Goal: Find specific page/section: Find specific page/section

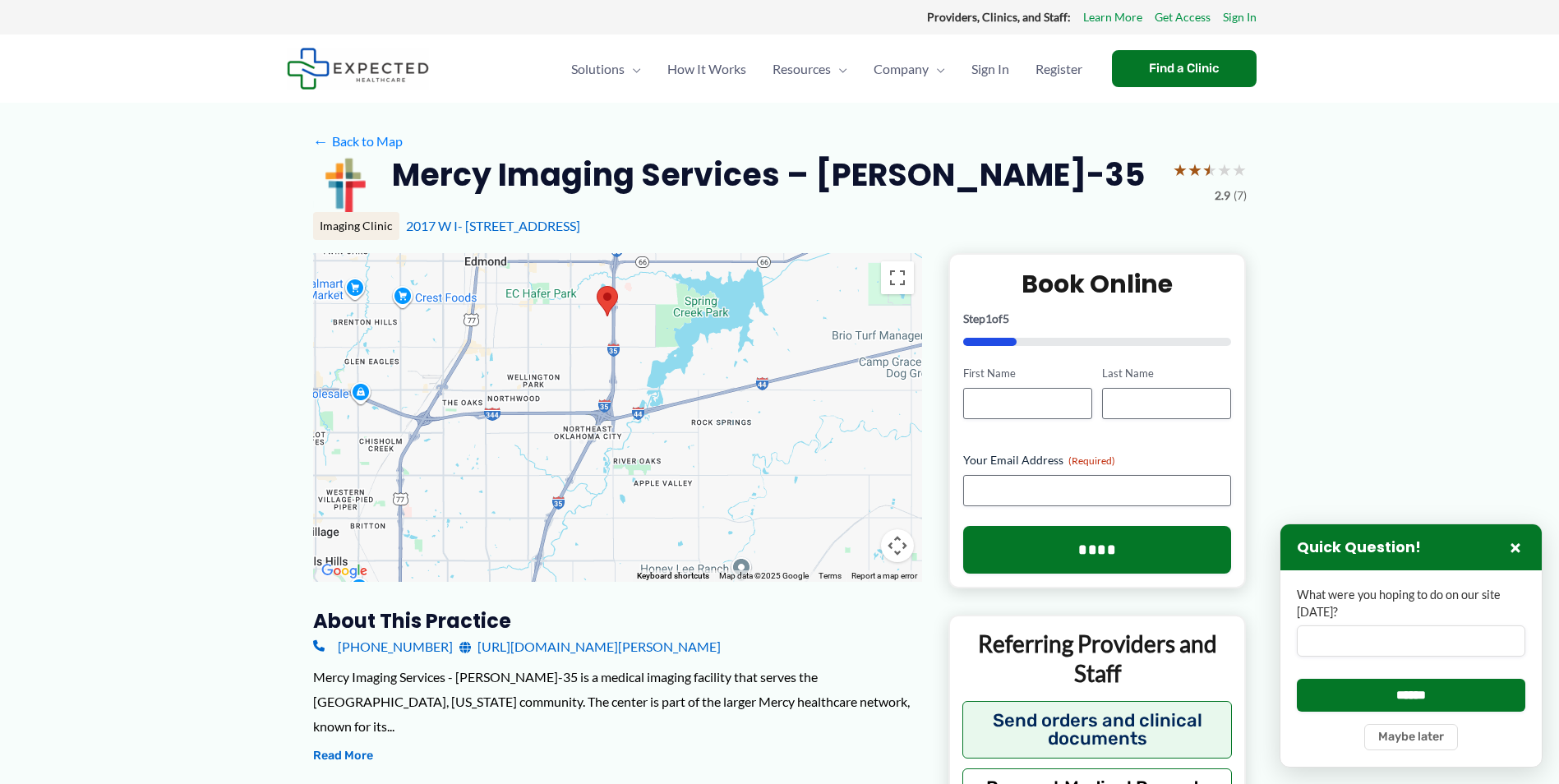
drag, startPoint x: 747, startPoint y: 438, endPoint x: 683, endPoint y: 317, distance: 136.9
click at [683, 317] on div at bounding box center [617, 418] width 609 height 329
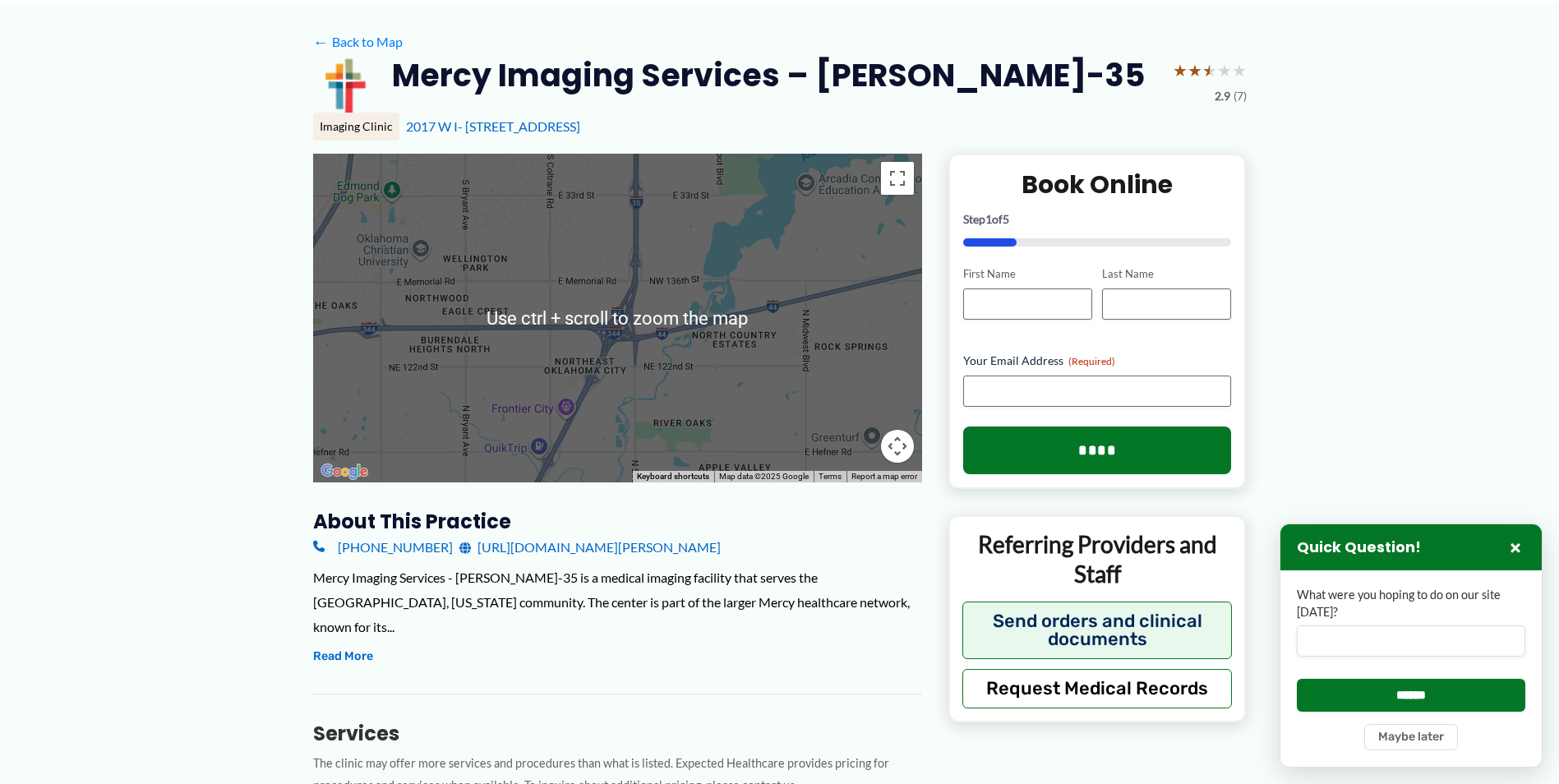
scroll to position [164, 0]
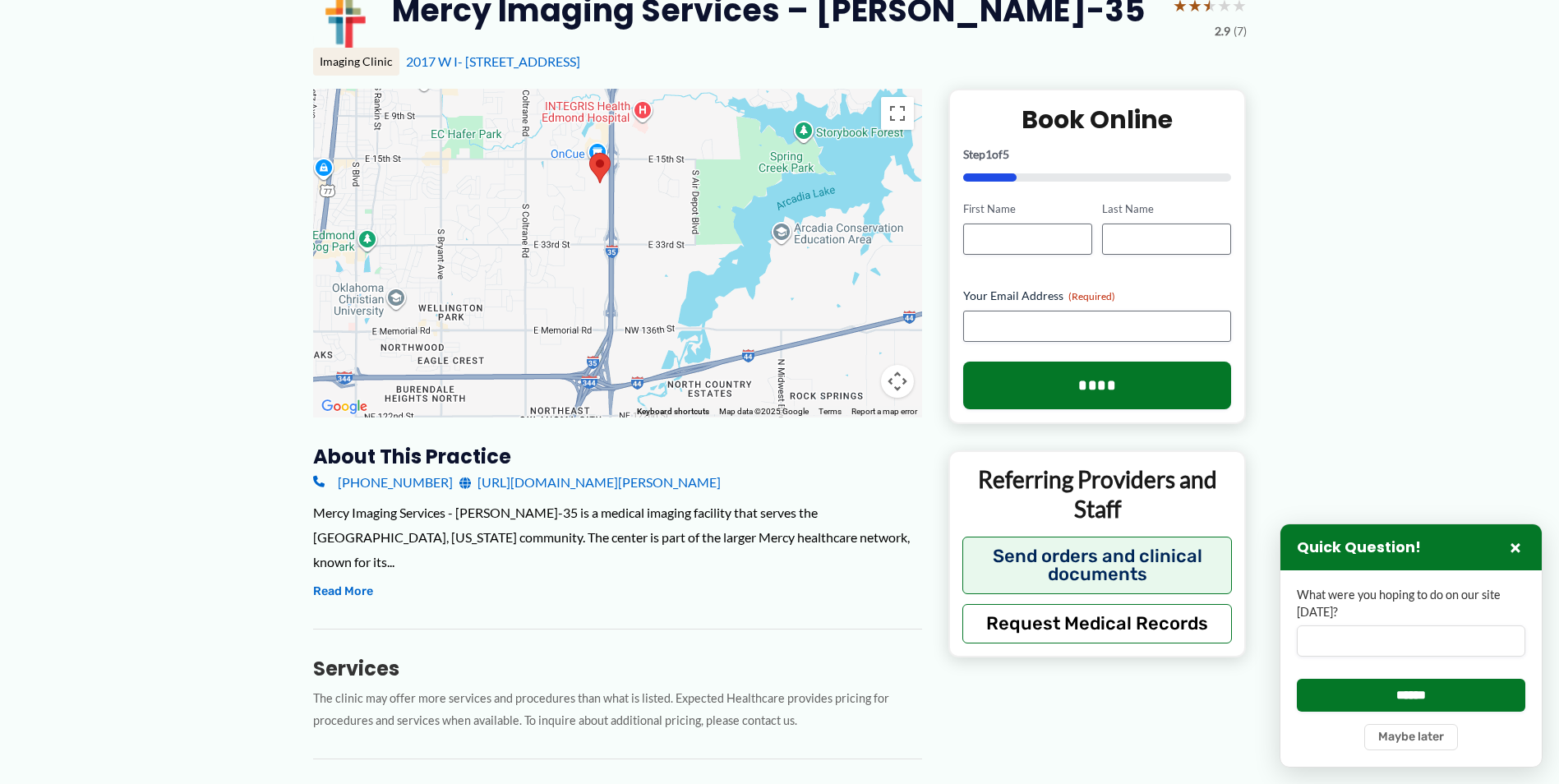
drag, startPoint x: 718, startPoint y: 140, endPoint x: 693, endPoint y: 255, distance: 117.7
click at [693, 255] on div at bounding box center [617, 254] width 609 height 329
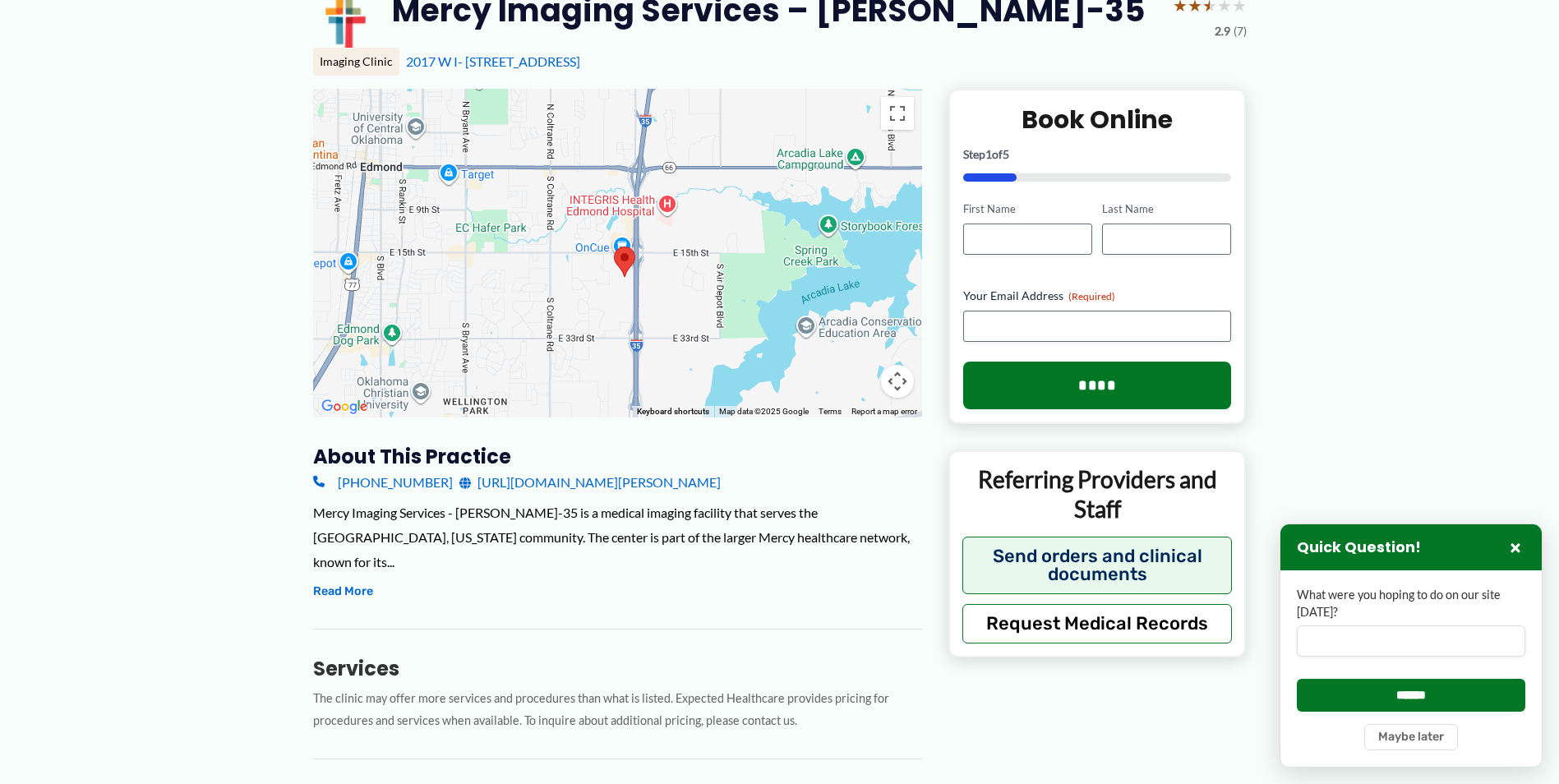
drag, startPoint x: 628, startPoint y: 181, endPoint x: 651, endPoint y: 271, distance: 92.9
click at [651, 271] on div at bounding box center [617, 254] width 609 height 329
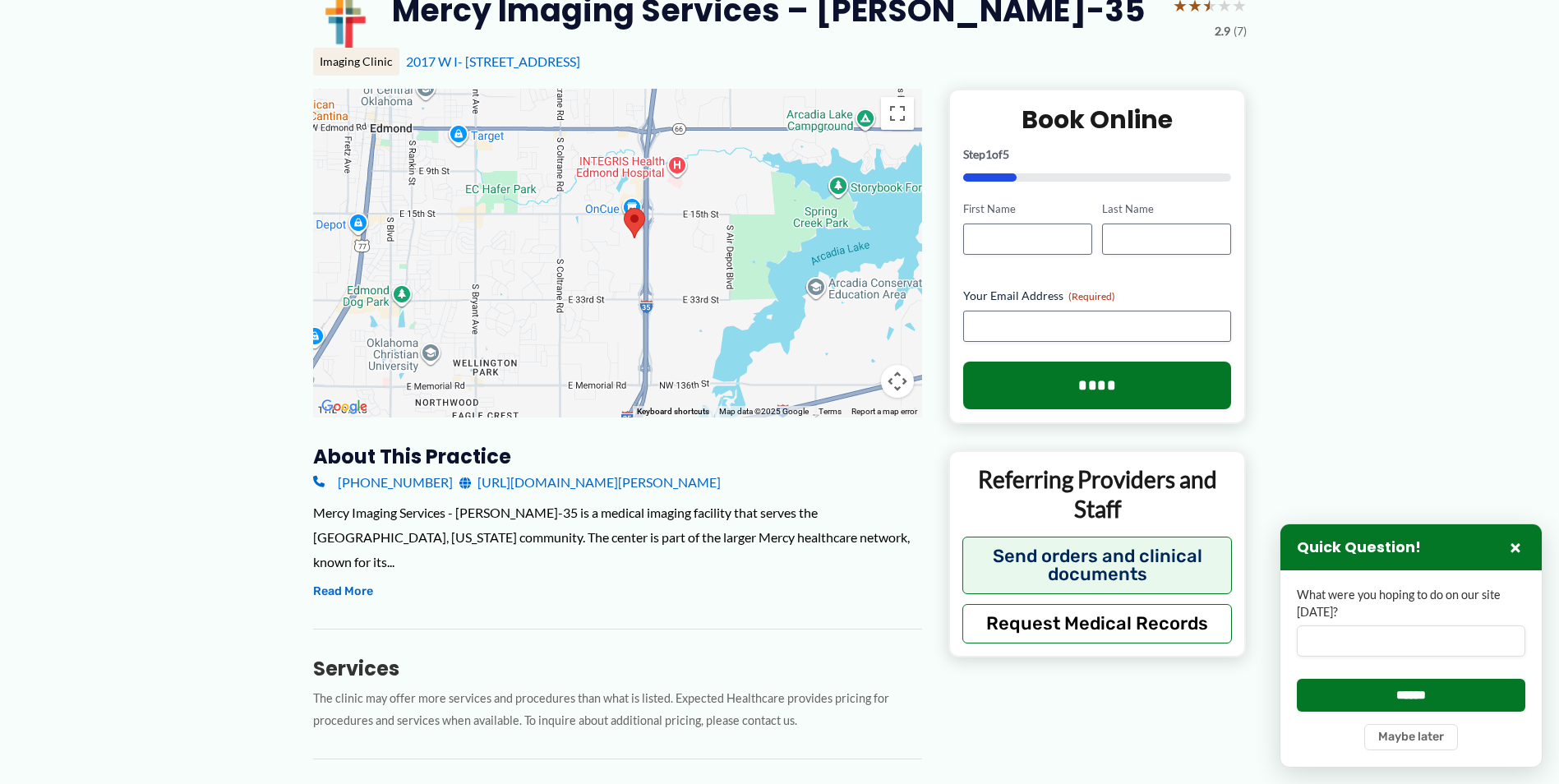
drag, startPoint x: 701, startPoint y: 286, endPoint x: 704, endPoint y: 269, distance: 17.3
click at [704, 269] on div at bounding box center [617, 254] width 609 height 329
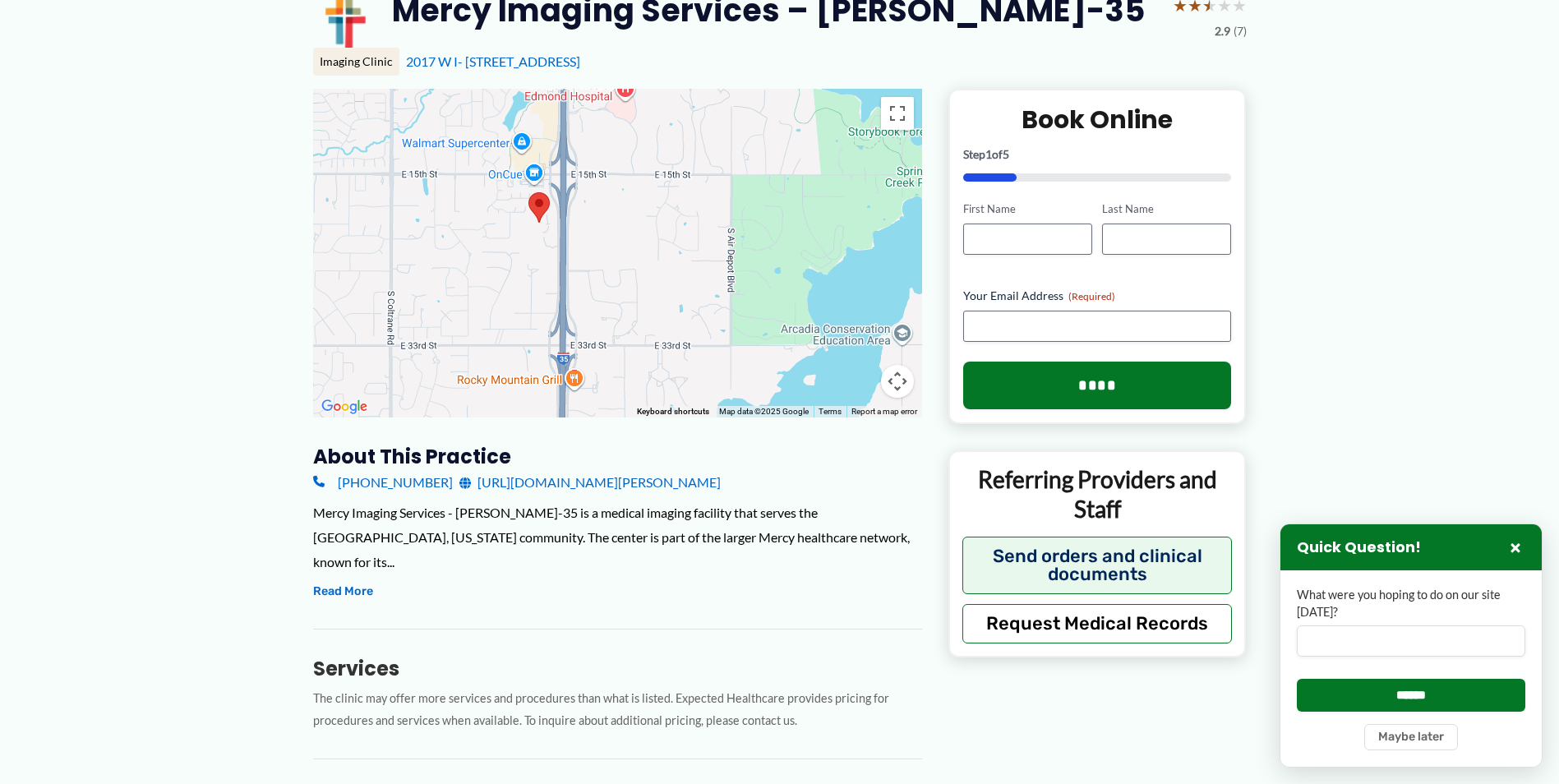
drag, startPoint x: 671, startPoint y: 260, endPoint x: 774, endPoint y: 240, distance: 104.9
click at [670, 234] on div at bounding box center [617, 254] width 609 height 329
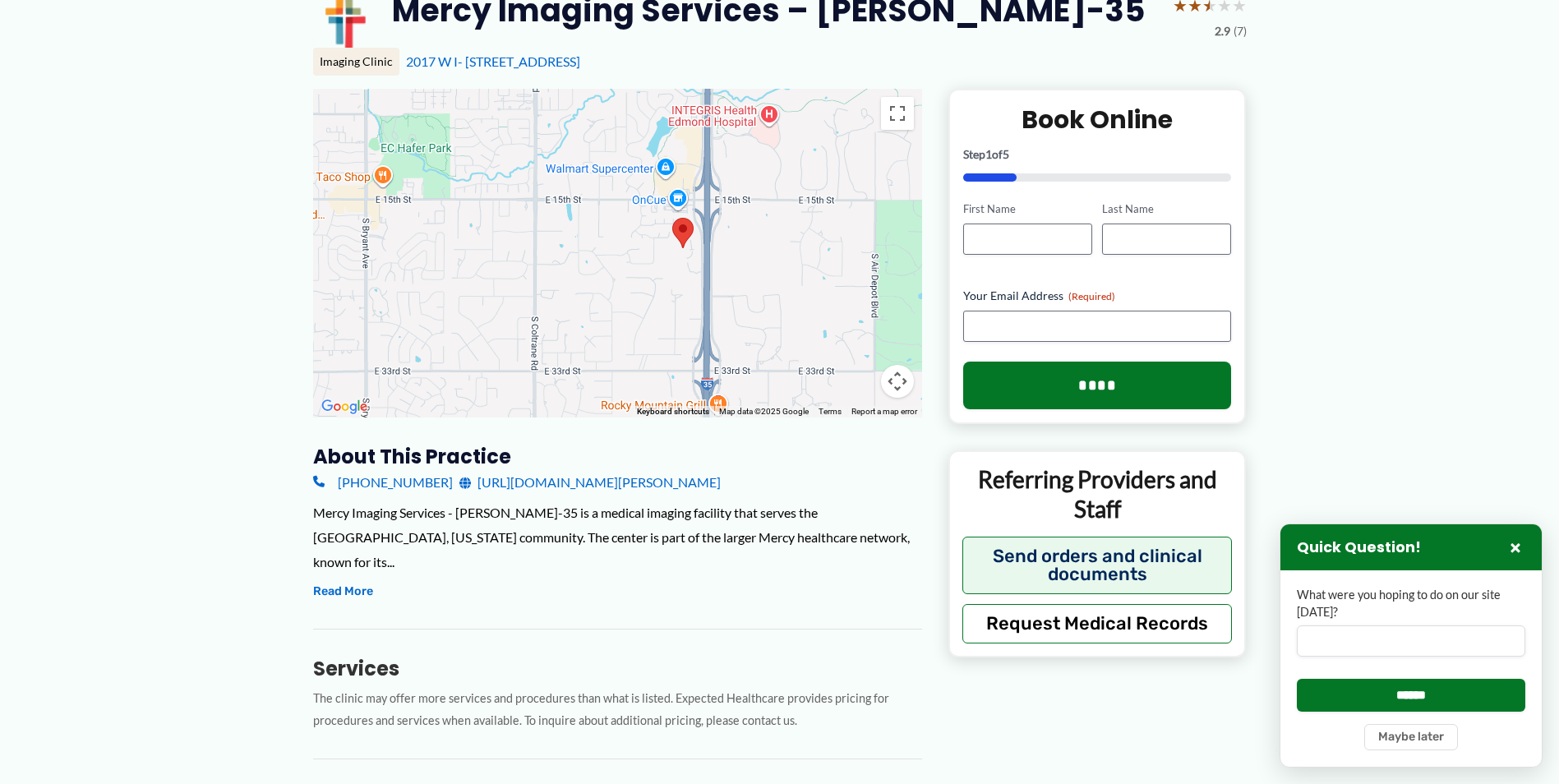
drag, startPoint x: 625, startPoint y: 232, endPoint x: 773, endPoint y: 257, distance: 150.1
click at [773, 257] on div at bounding box center [617, 254] width 609 height 329
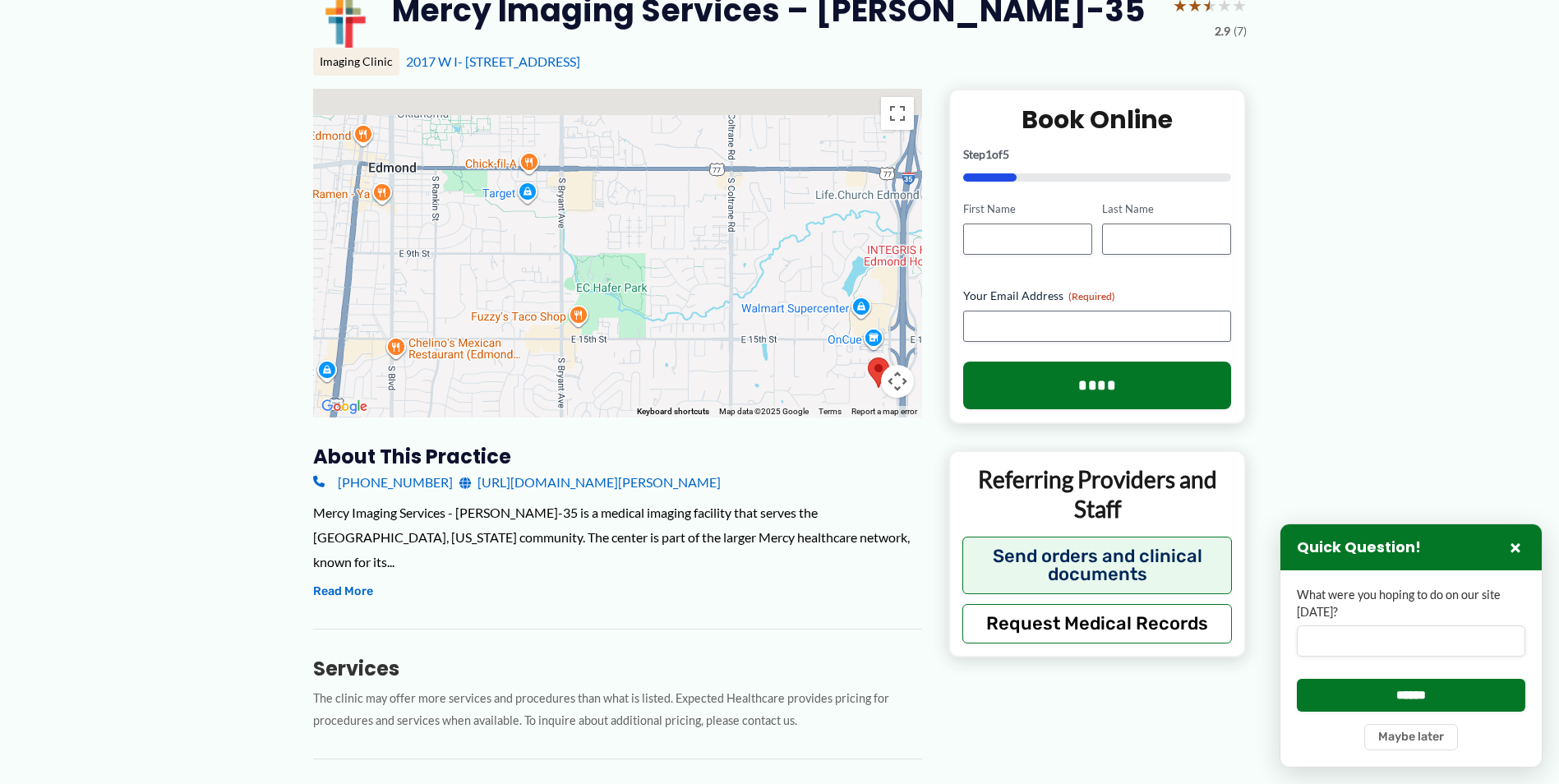
drag, startPoint x: 768, startPoint y: 175, endPoint x: 750, endPoint y: 316, distance: 142.1
click at [750, 316] on div at bounding box center [617, 254] width 609 height 329
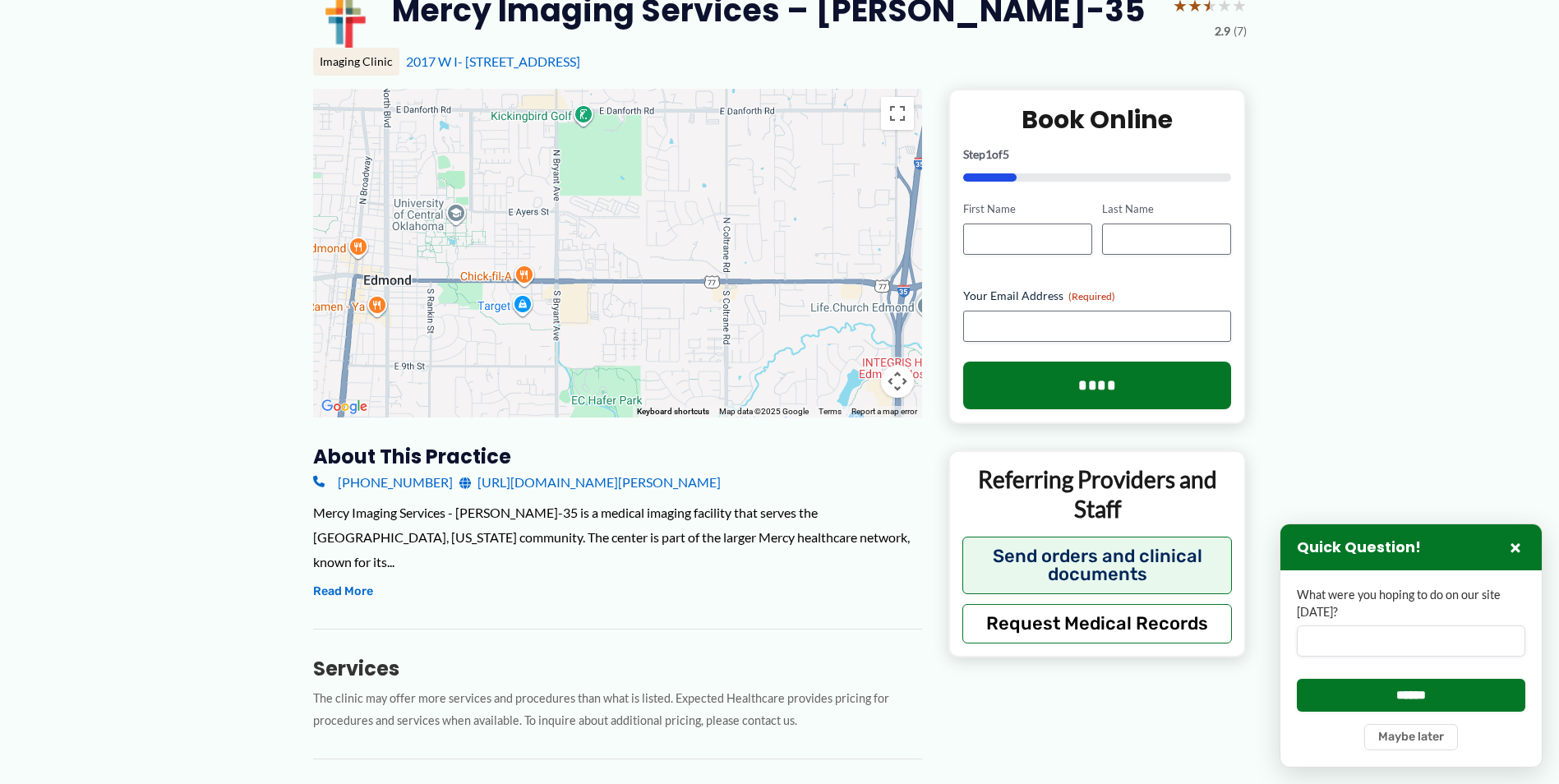
drag, startPoint x: 776, startPoint y: 168, endPoint x: 773, endPoint y: 313, distance: 145.0
click at [773, 313] on div at bounding box center [617, 254] width 609 height 329
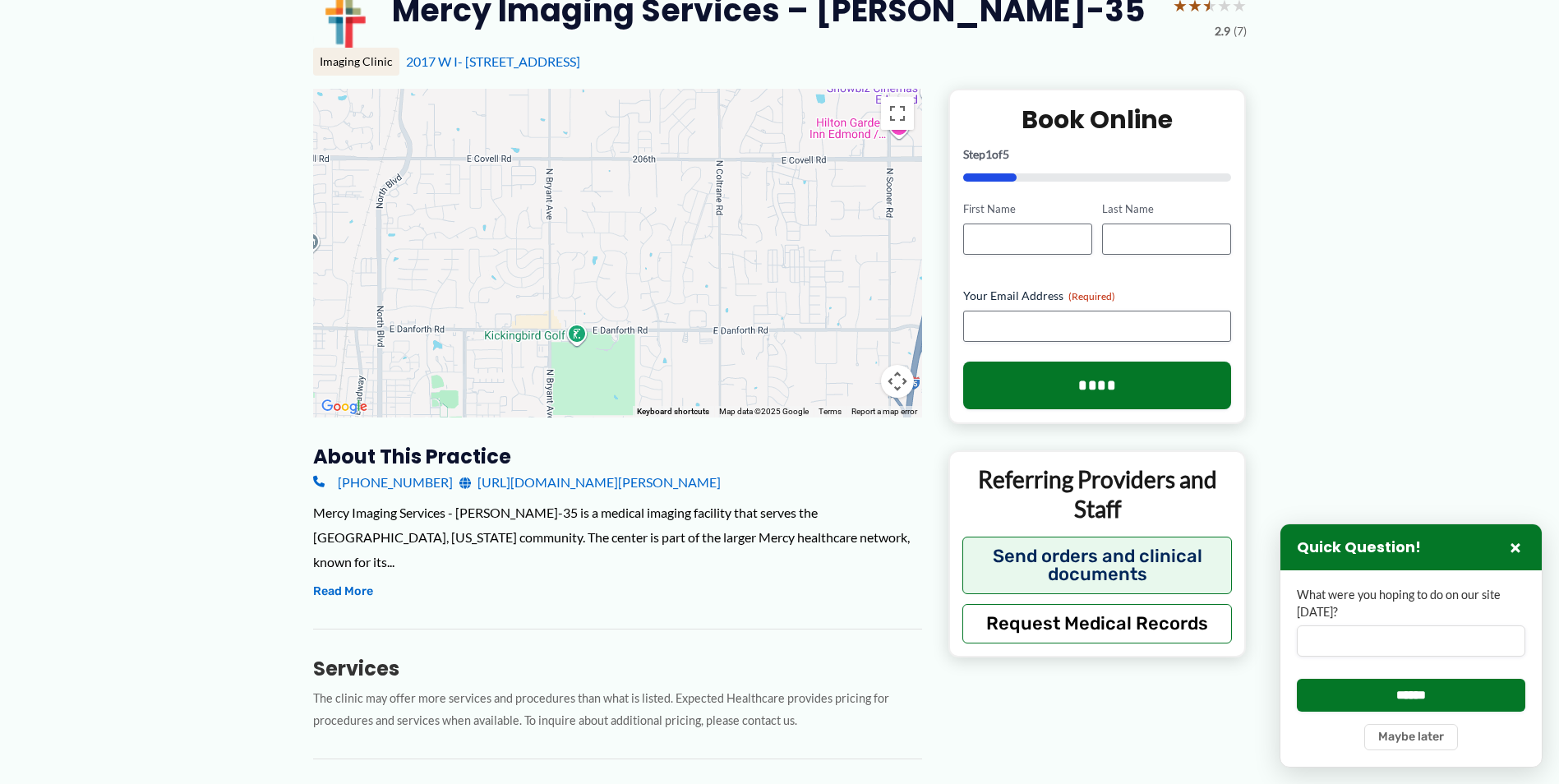
drag, startPoint x: 804, startPoint y: 149, endPoint x: 800, endPoint y: 279, distance: 130.1
click at [800, 279] on div at bounding box center [617, 254] width 609 height 329
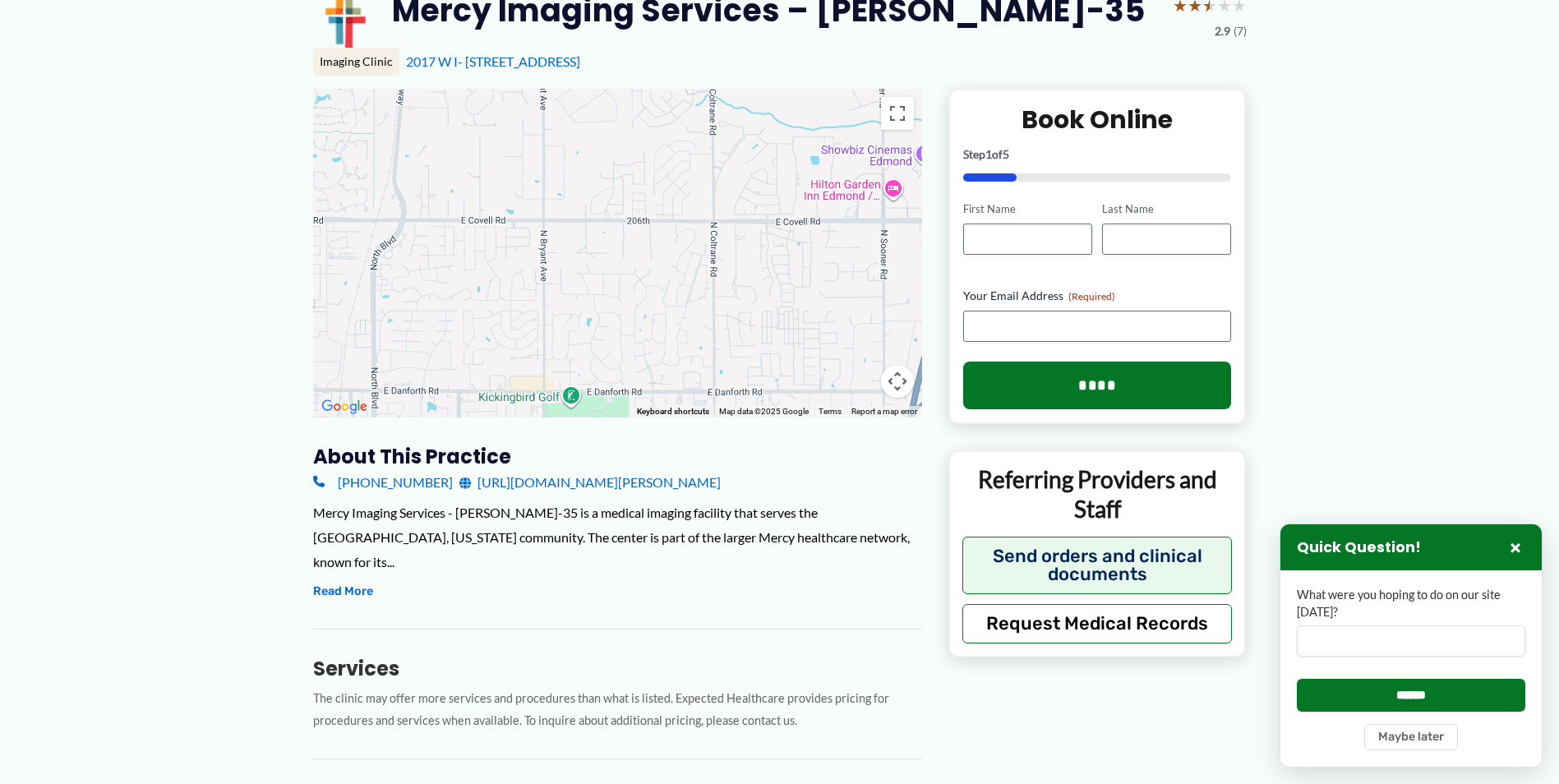
drag, startPoint x: 806, startPoint y: 194, endPoint x: 793, endPoint y: 267, distance: 74.1
click at [787, 315] on div at bounding box center [617, 254] width 609 height 329
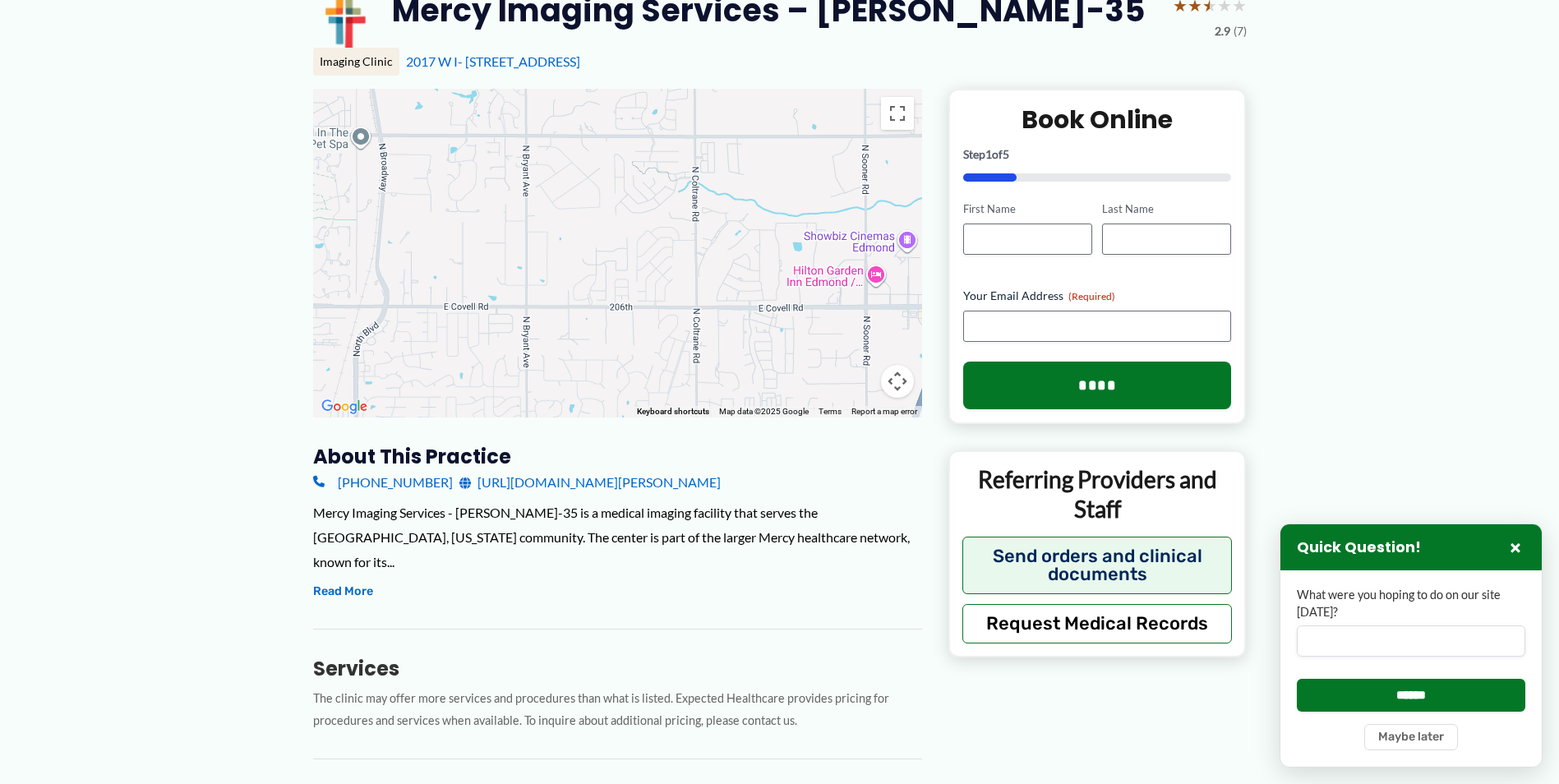
drag, startPoint x: 800, startPoint y: 202, endPoint x: 797, endPoint y: 286, distance: 84.1
click at [797, 286] on div at bounding box center [617, 254] width 609 height 329
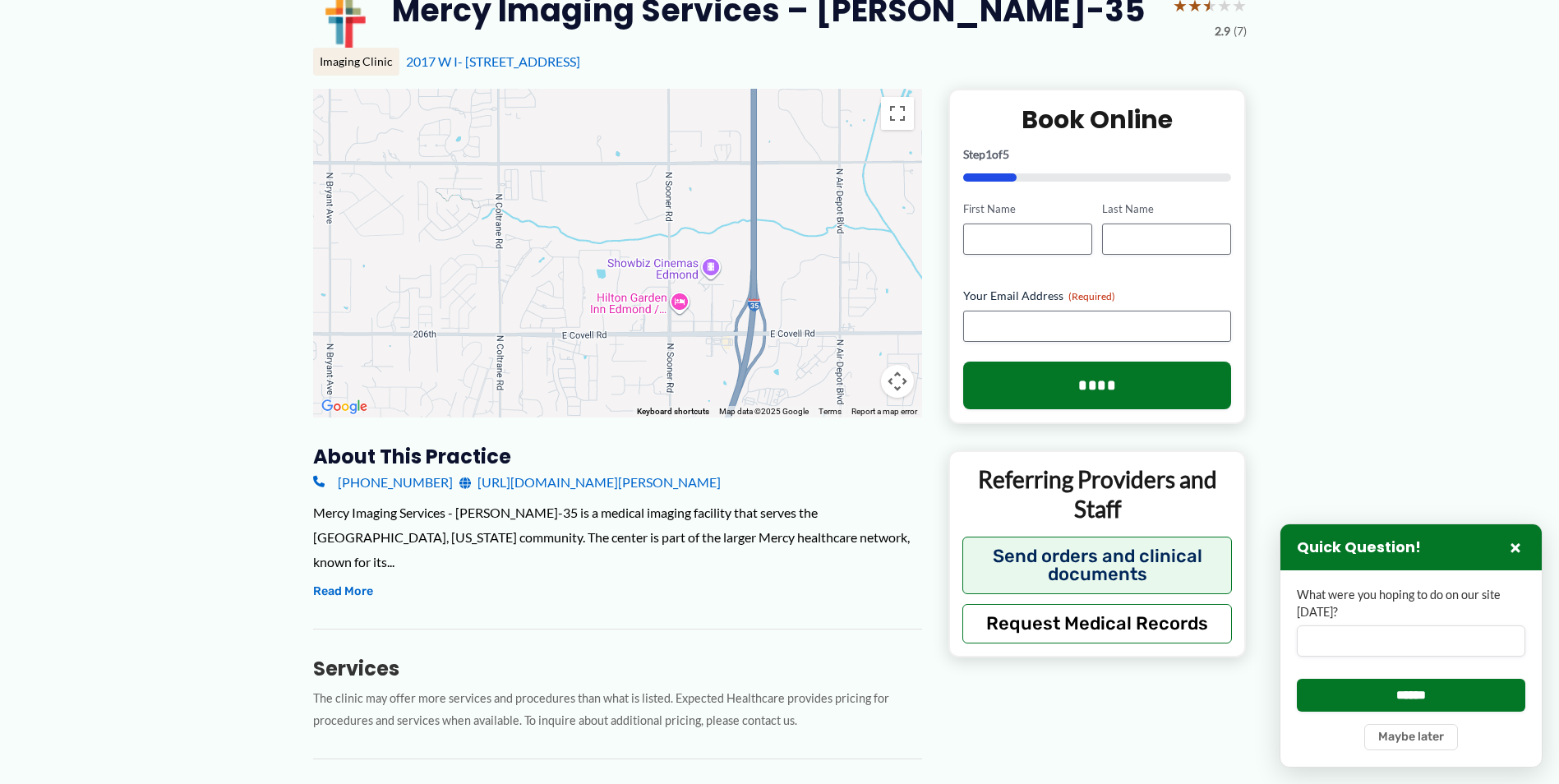
drag, startPoint x: 809, startPoint y: 245, endPoint x: 613, endPoint y: 202, distance: 200.7
click at [613, 202] on div at bounding box center [617, 254] width 609 height 329
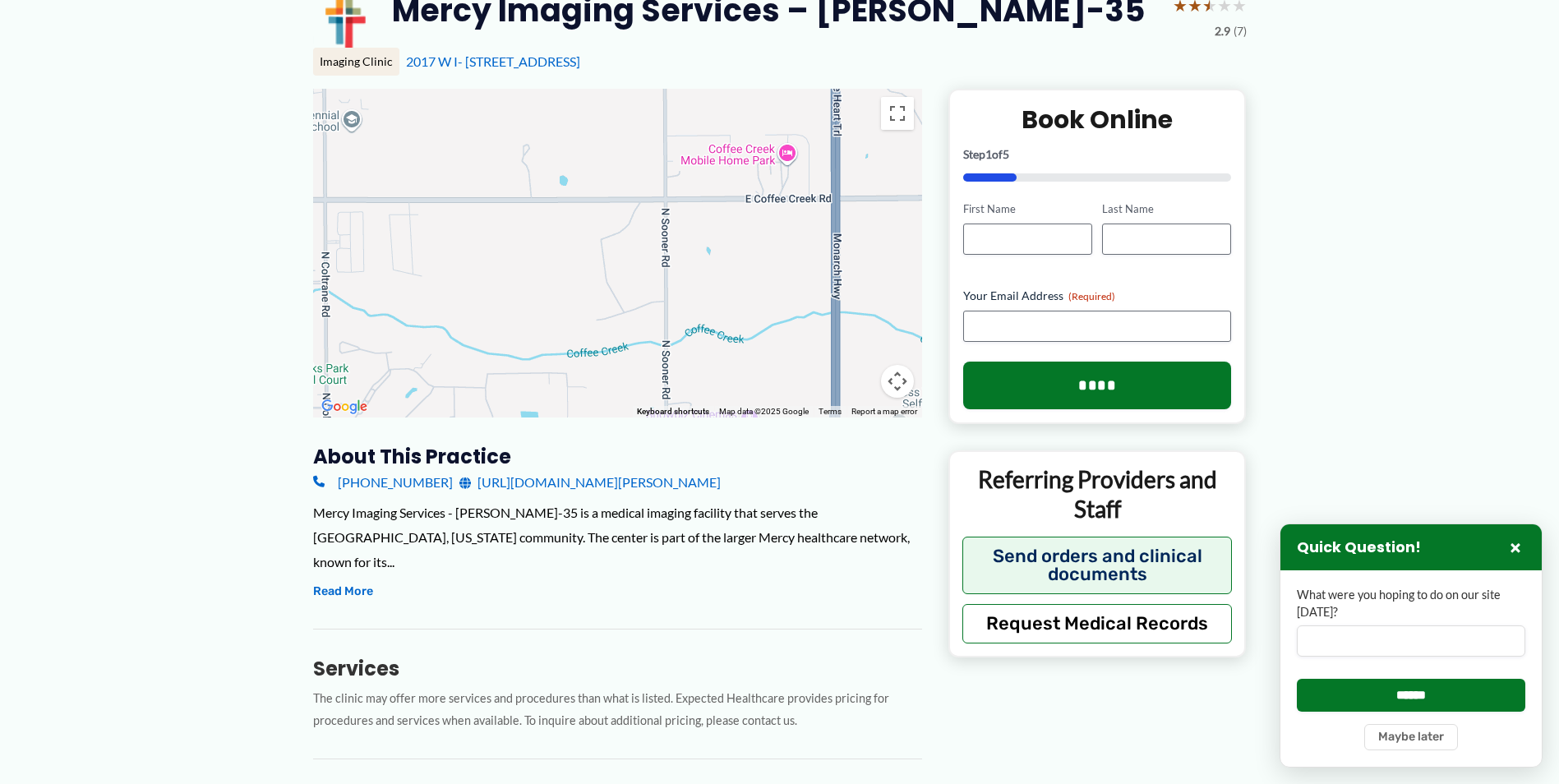
drag, startPoint x: 635, startPoint y: 153, endPoint x: 615, endPoint y: 322, distance: 170.2
click at [616, 322] on div at bounding box center [617, 254] width 609 height 329
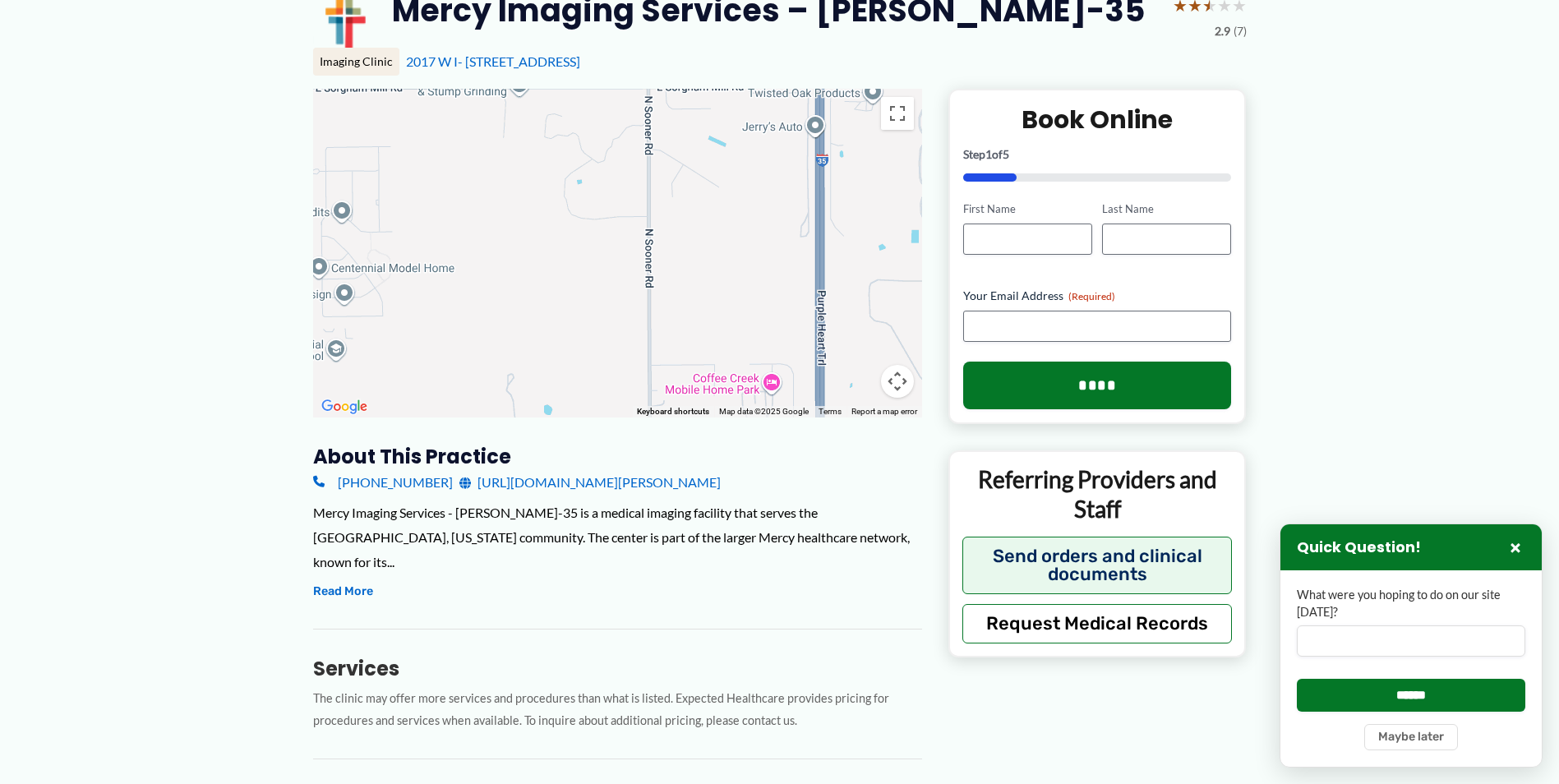
drag, startPoint x: 637, startPoint y: 192, endPoint x: 648, endPoint y: 231, distance: 40.5
click at [637, 325] on div at bounding box center [617, 254] width 609 height 329
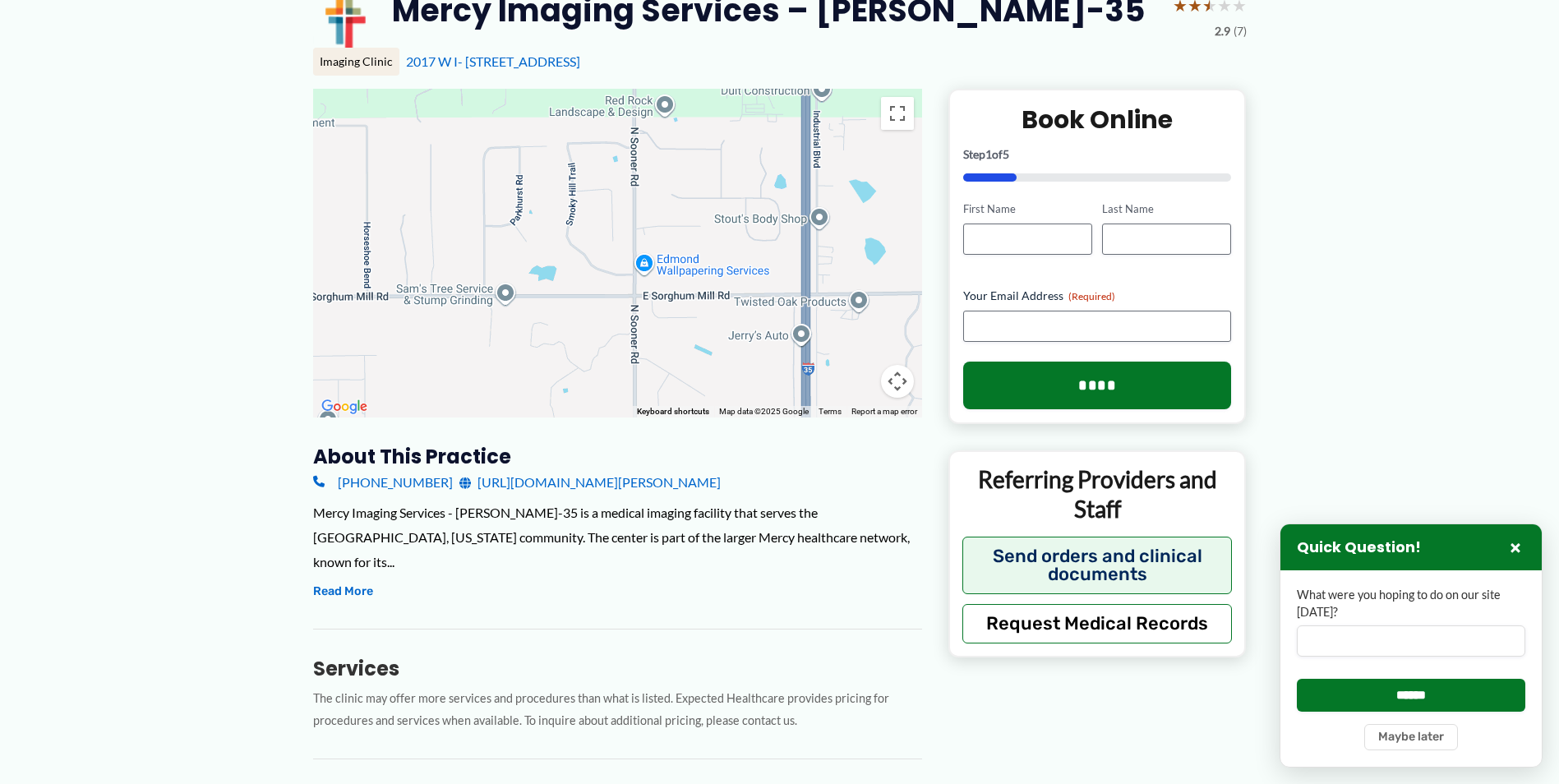
drag, startPoint x: 656, startPoint y: 192, endPoint x: 636, endPoint y: 265, distance: 75.7
click at [641, 284] on div at bounding box center [617, 254] width 609 height 329
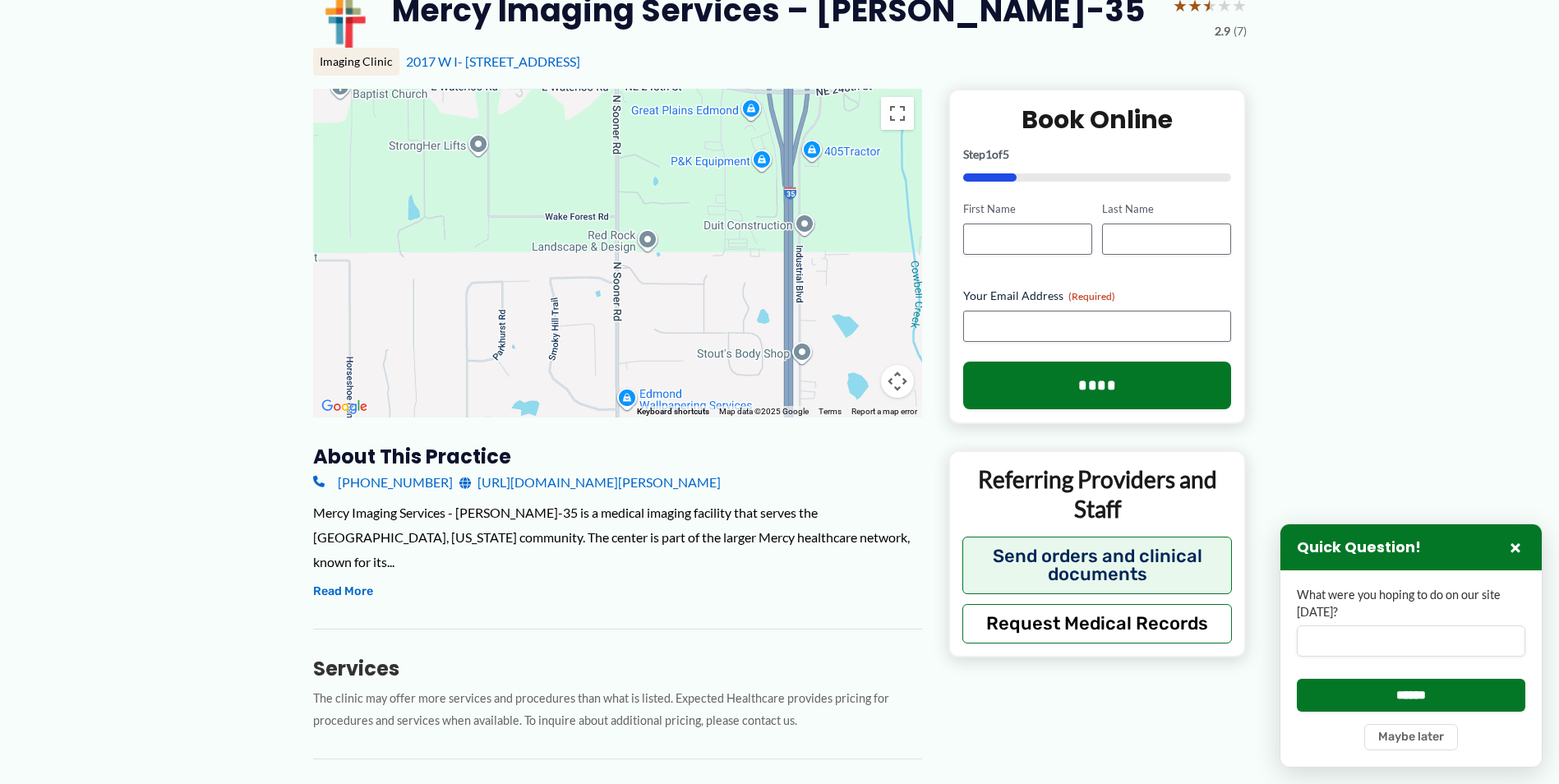
drag, startPoint x: 671, startPoint y: 161, endPoint x: 661, endPoint y: 273, distance: 112.4
click at [661, 274] on div at bounding box center [617, 254] width 609 height 329
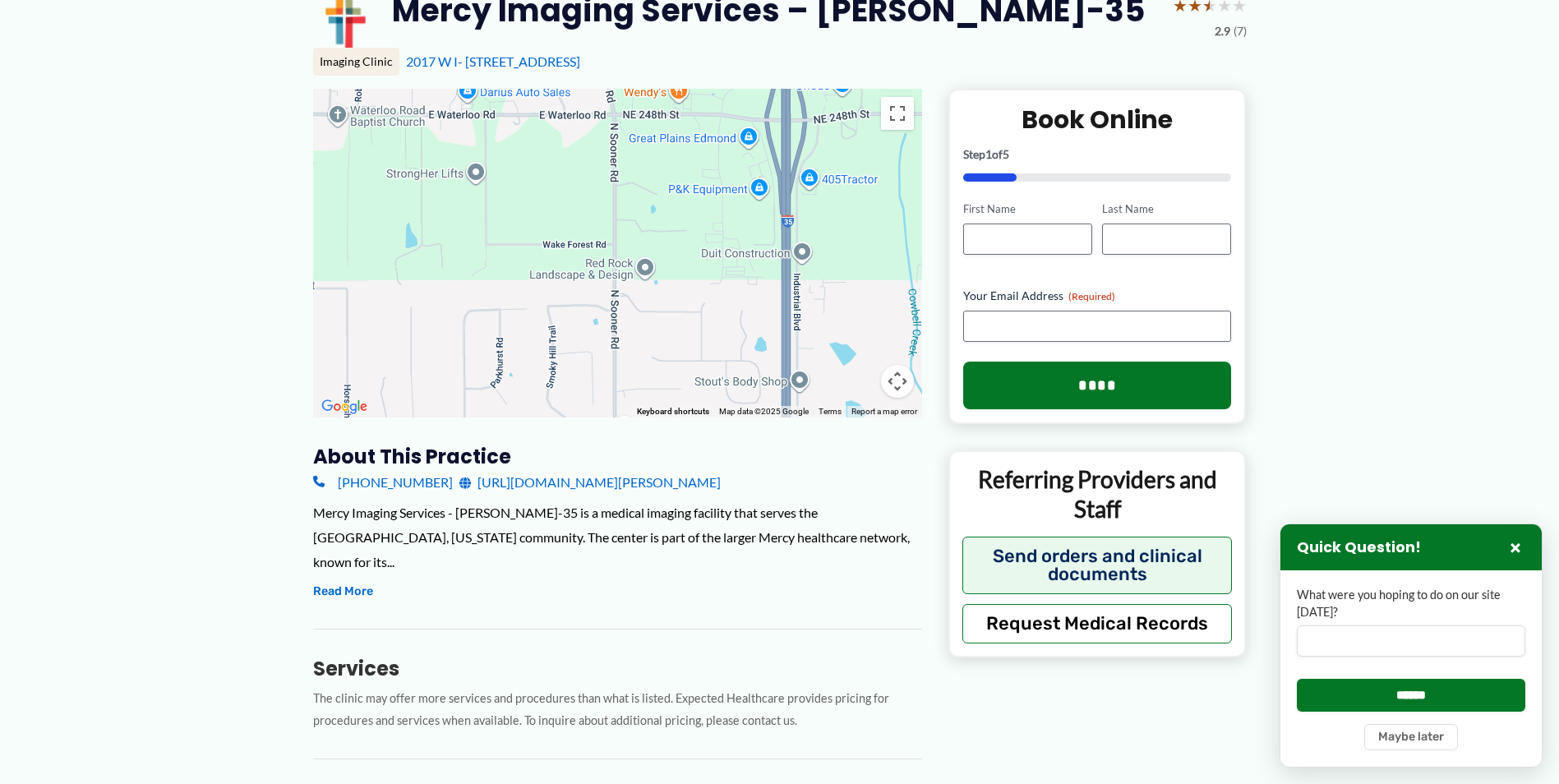
drag, startPoint x: 667, startPoint y: 208, endPoint x: 660, endPoint y: 295, distance: 87.3
click at [660, 296] on div at bounding box center [617, 254] width 609 height 329
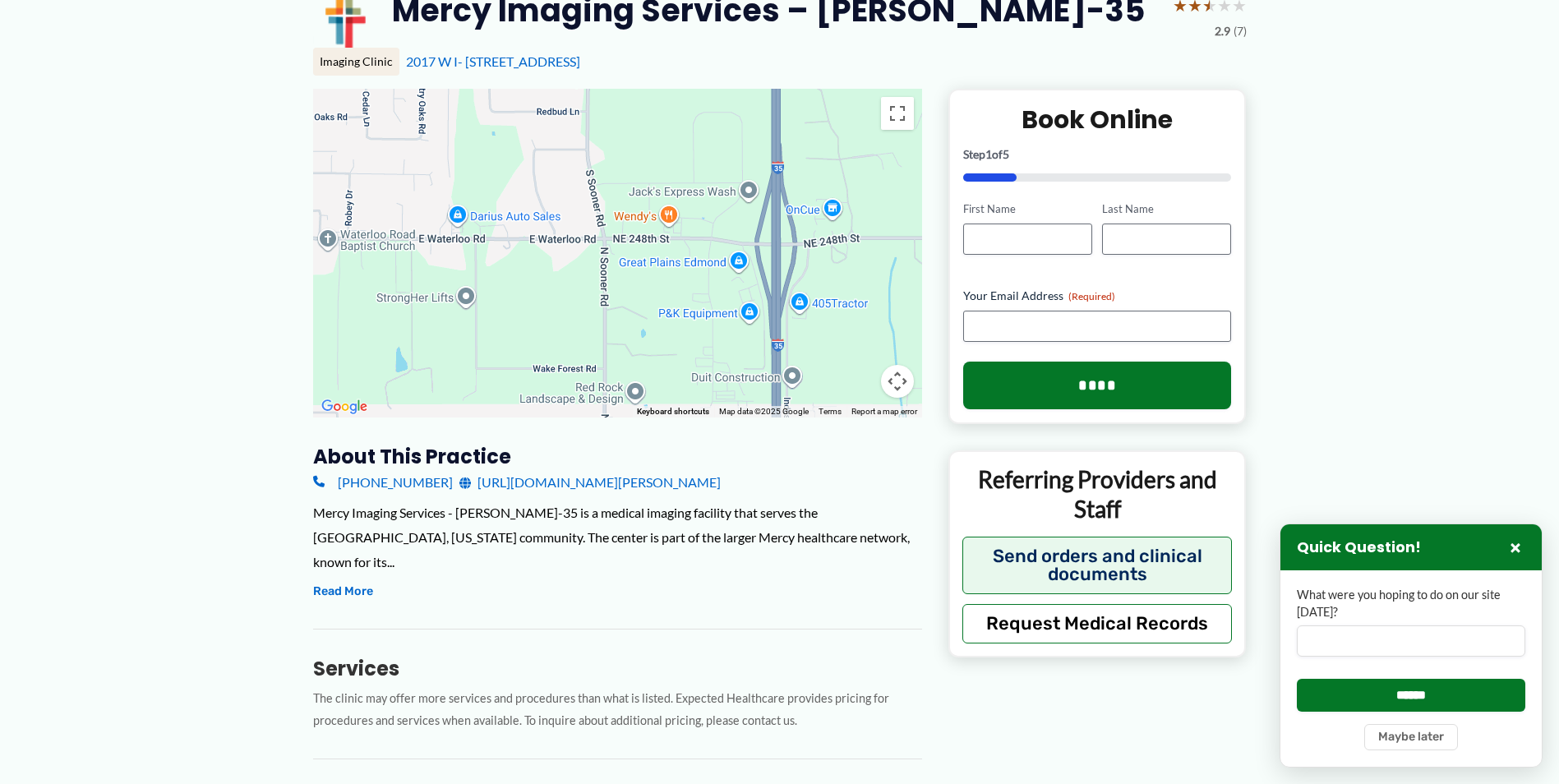
drag, startPoint x: 666, startPoint y: 163, endPoint x: 666, endPoint y: 259, distance: 96.0
click at [666, 259] on div at bounding box center [617, 254] width 609 height 329
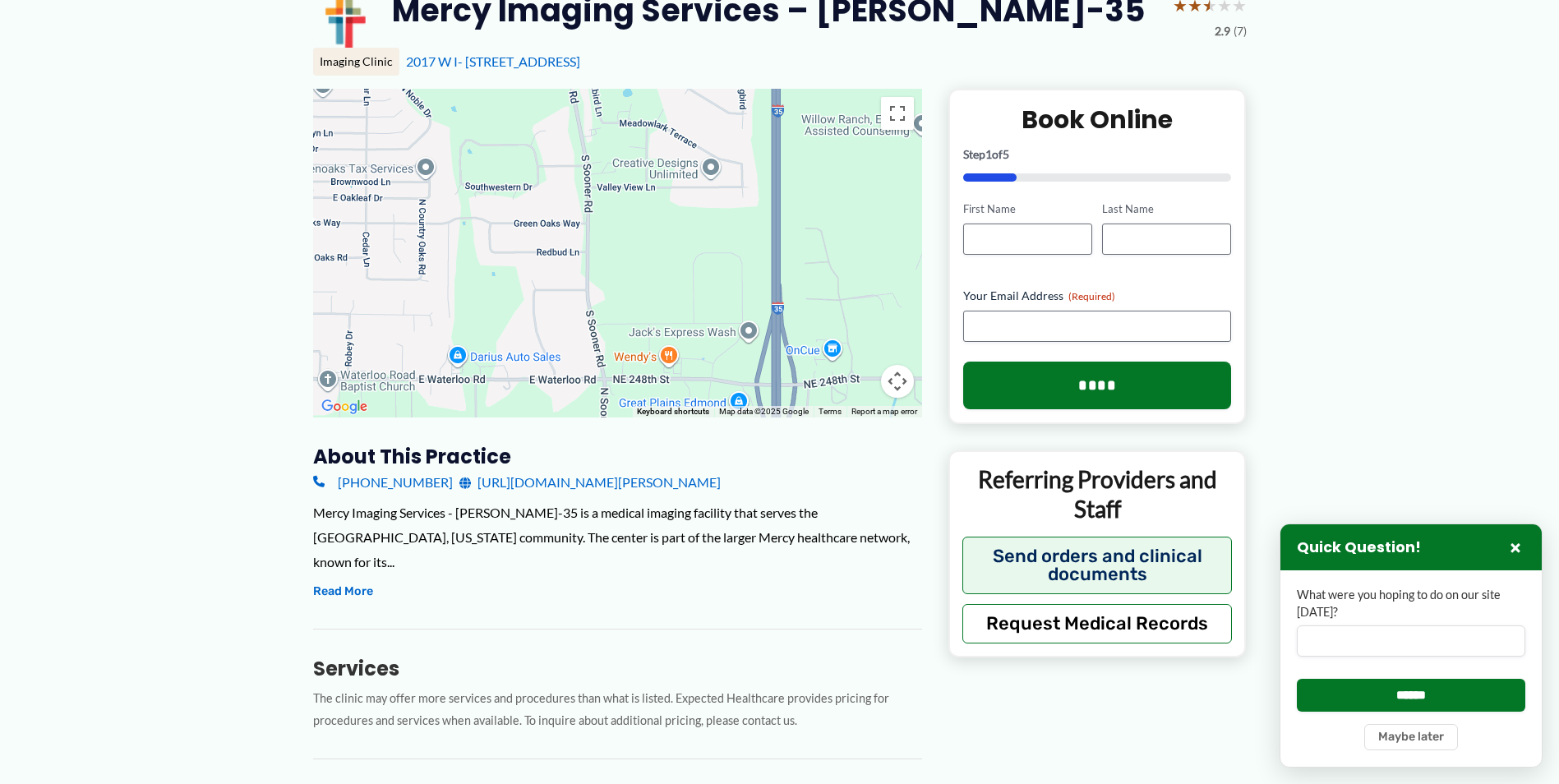
drag, startPoint x: 679, startPoint y: 185, endPoint x: 667, endPoint y: 280, distance: 95.8
click at [667, 280] on div at bounding box center [617, 254] width 609 height 329
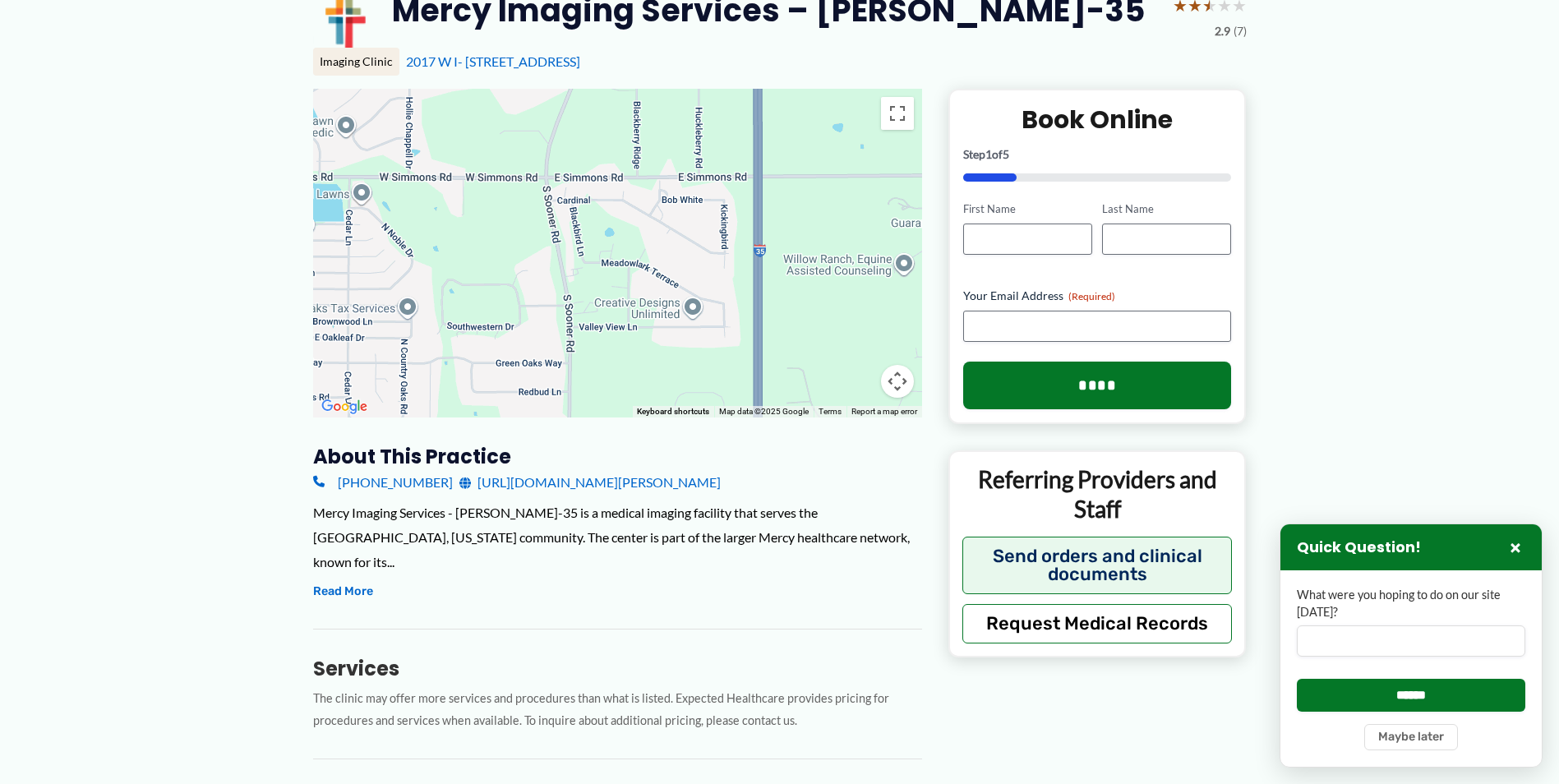
drag, startPoint x: 673, startPoint y: 216, endPoint x: 664, endPoint y: 282, distance: 66.6
click at [664, 282] on div at bounding box center [617, 254] width 609 height 329
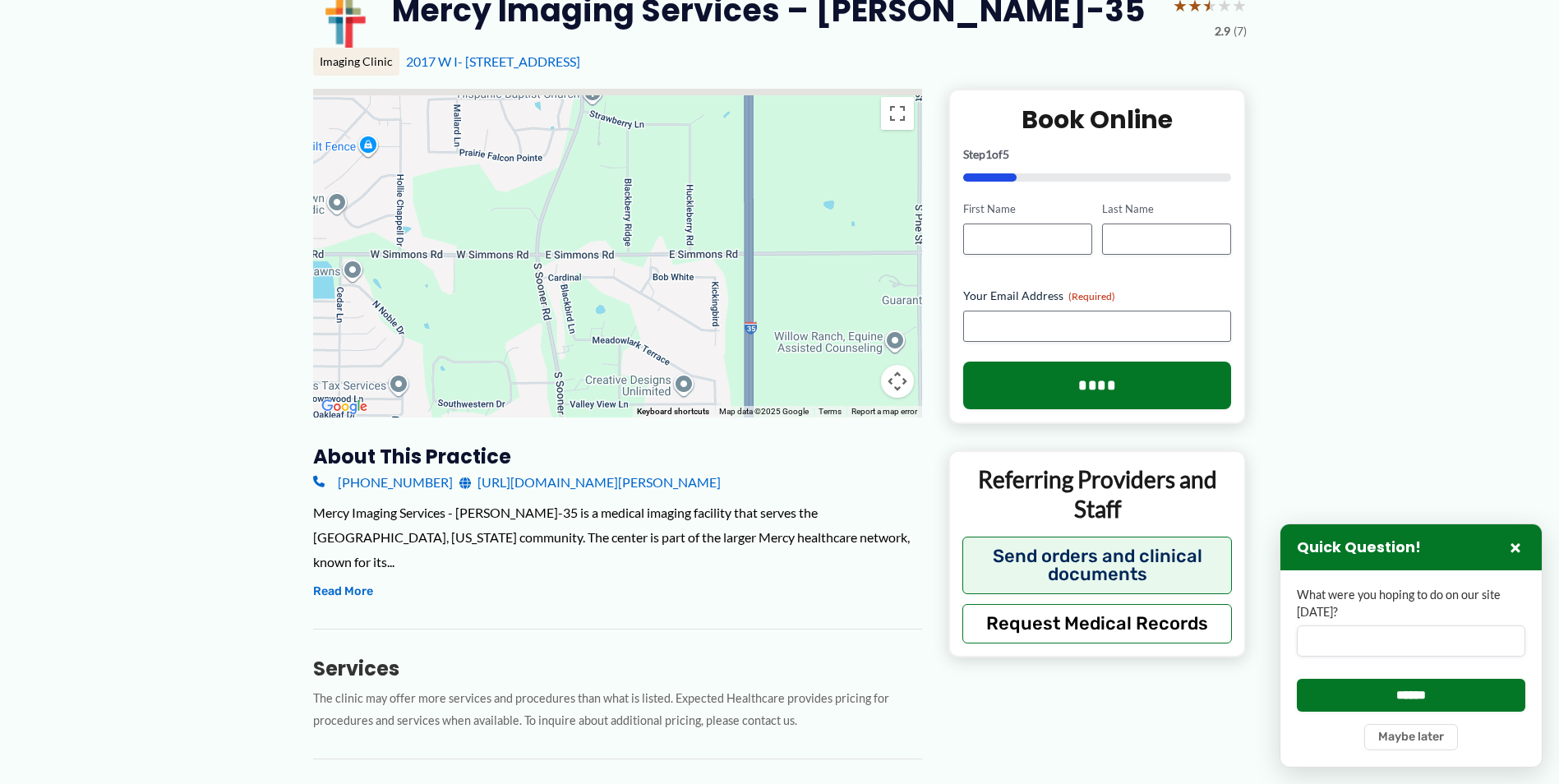
drag, startPoint x: 692, startPoint y: 174, endPoint x: 673, endPoint y: 284, distance: 111.6
click at [674, 284] on div at bounding box center [617, 254] width 609 height 329
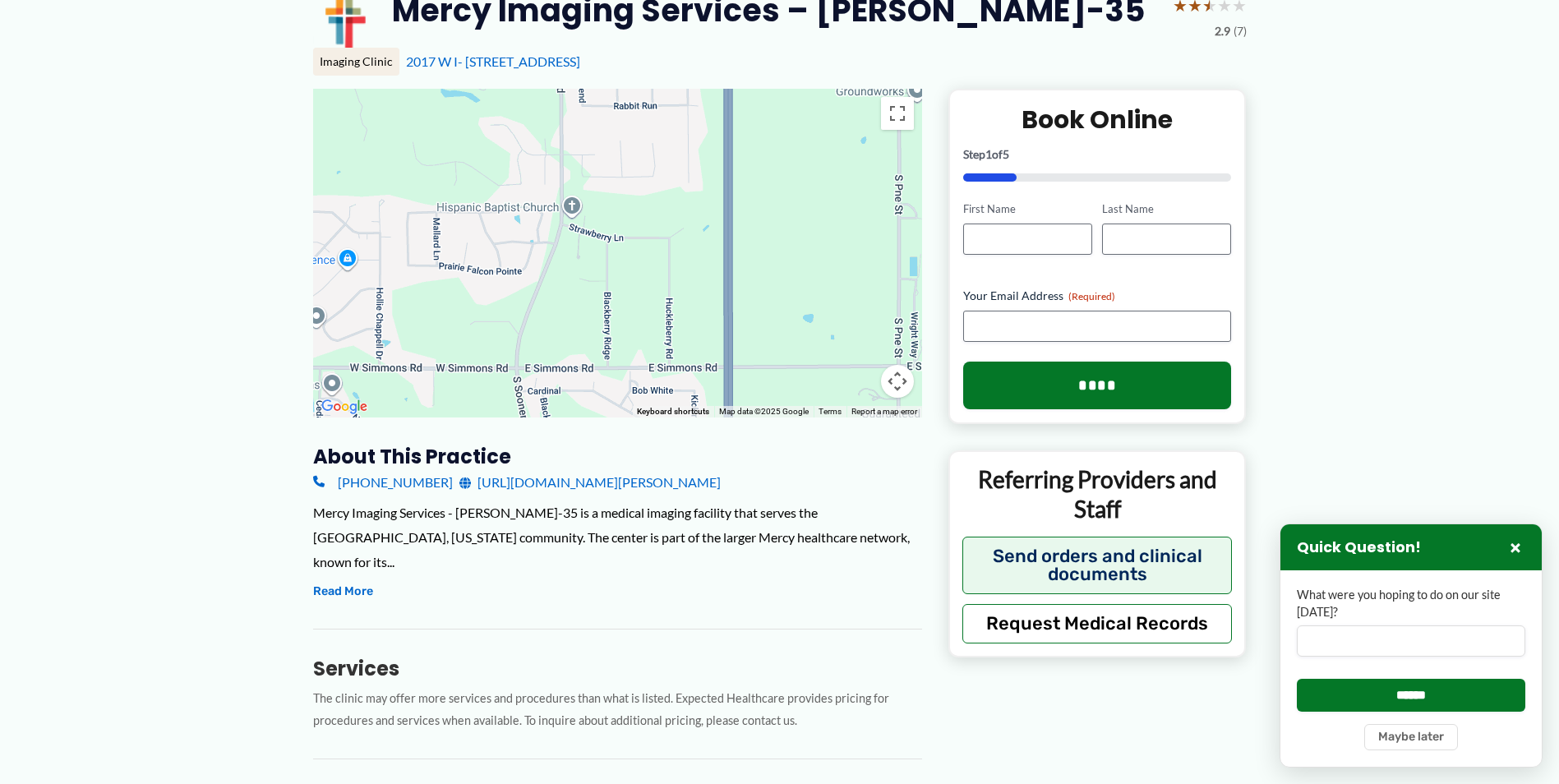
drag, startPoint x: 659, startPoint y: 192, endPoint x: 641, endPoint y: 306, distance: 115.4
click at [641, 306] on div at bounding box center [617, 254] width 609 height 329
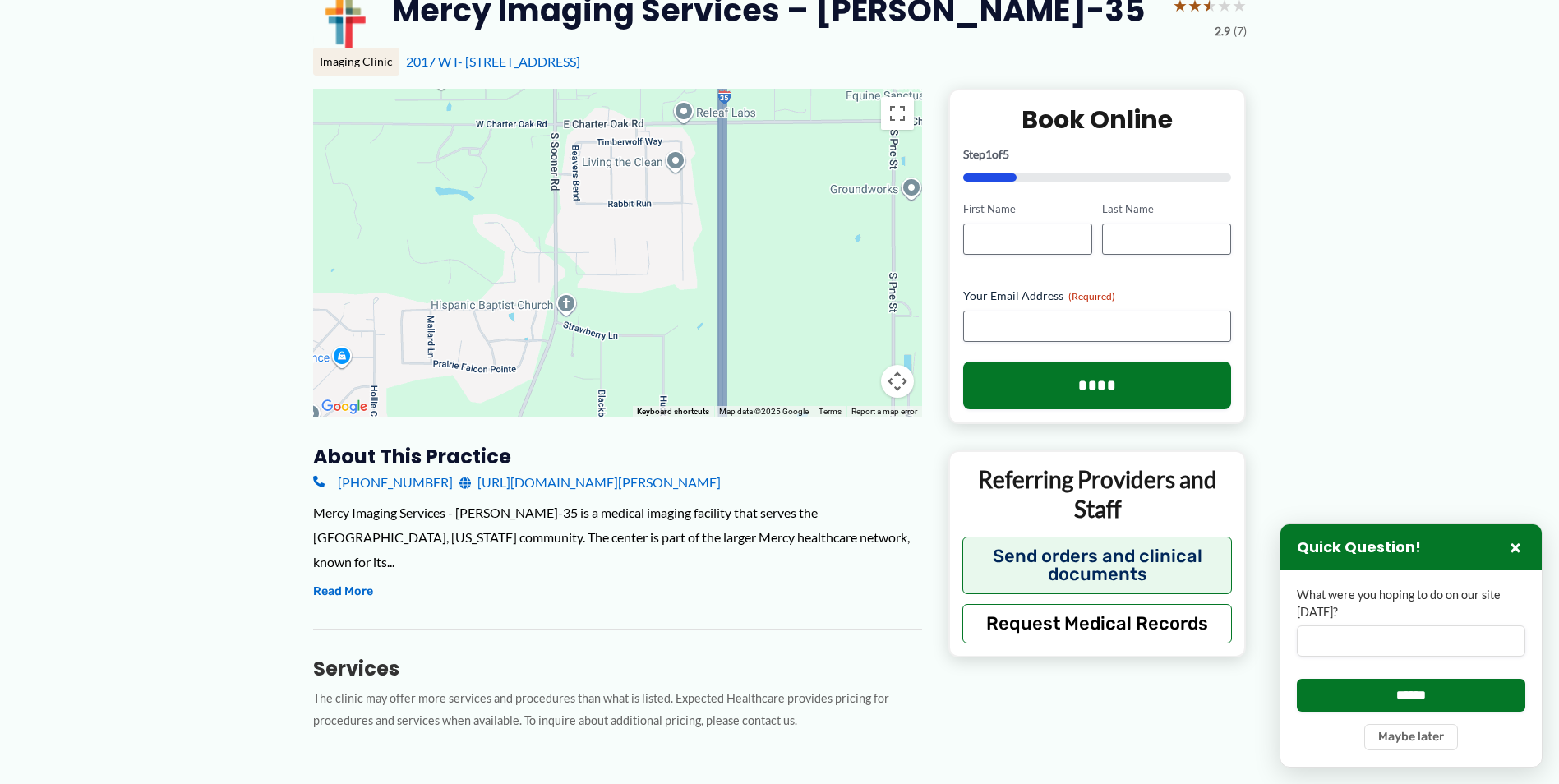
drag, startPoint x: 613, startPoint y: 207, endPoint x: 631, endPoint y: 127, distance: 82.0
click at [630, 135] on div at bounding box center [617, 254] width 609 height 329
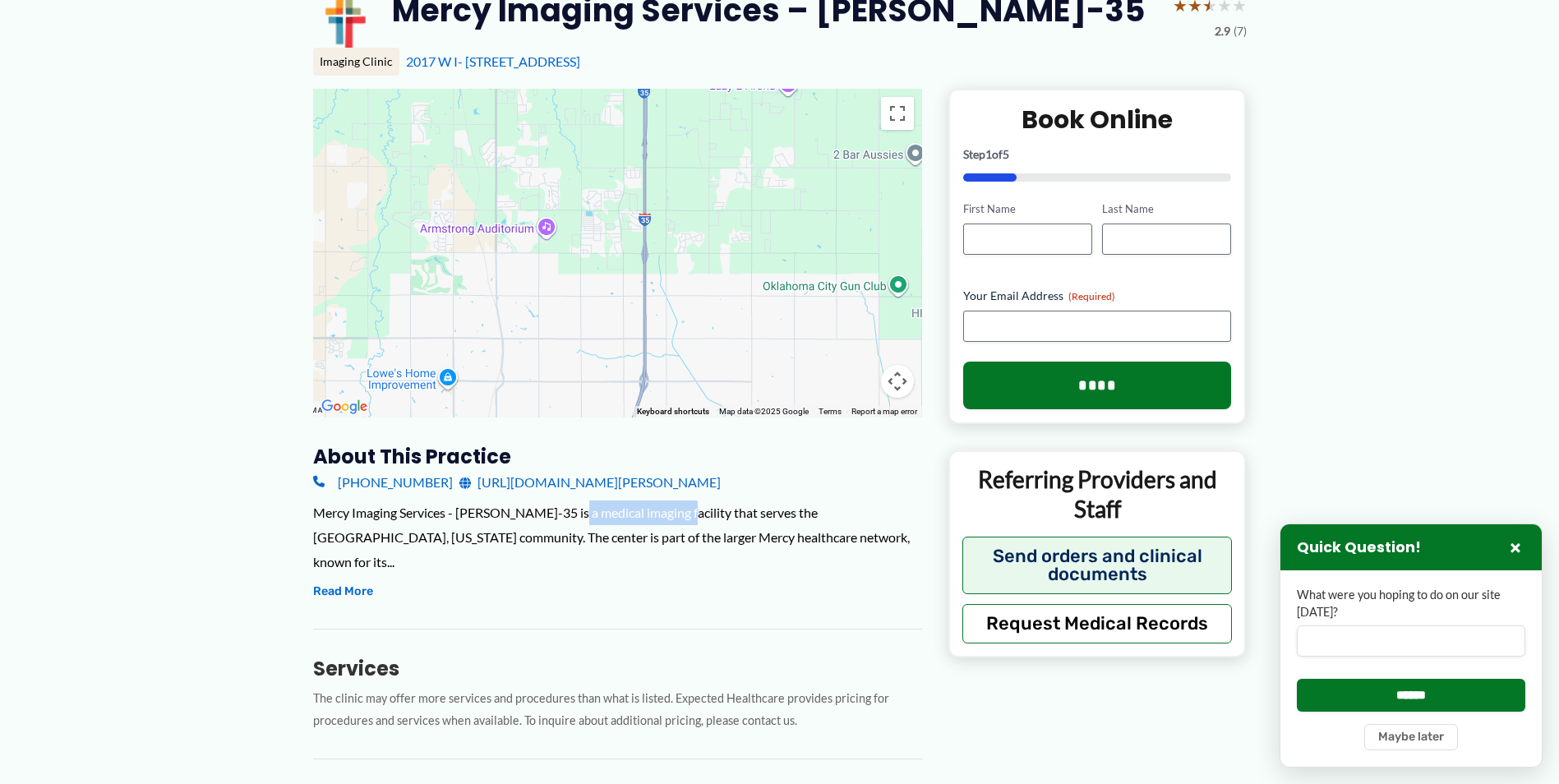
drag, startPoint x: 576, startPoint y: 514, endPoint x: 680, endPoint y: 514, distance: 104.0
click at [680, 514] on div "Mercy Imaging Services - [PERSON_NAME]-35 is a medical imaging facility that se…" at bounding box center [617, 537] width 609 height 73
click at [687, 514] on div "Mercy Imaging Services - [PERSON_NAME]-35 is a medical imaging facility that se…" at bounding box center [617, 537] width 609 height 73
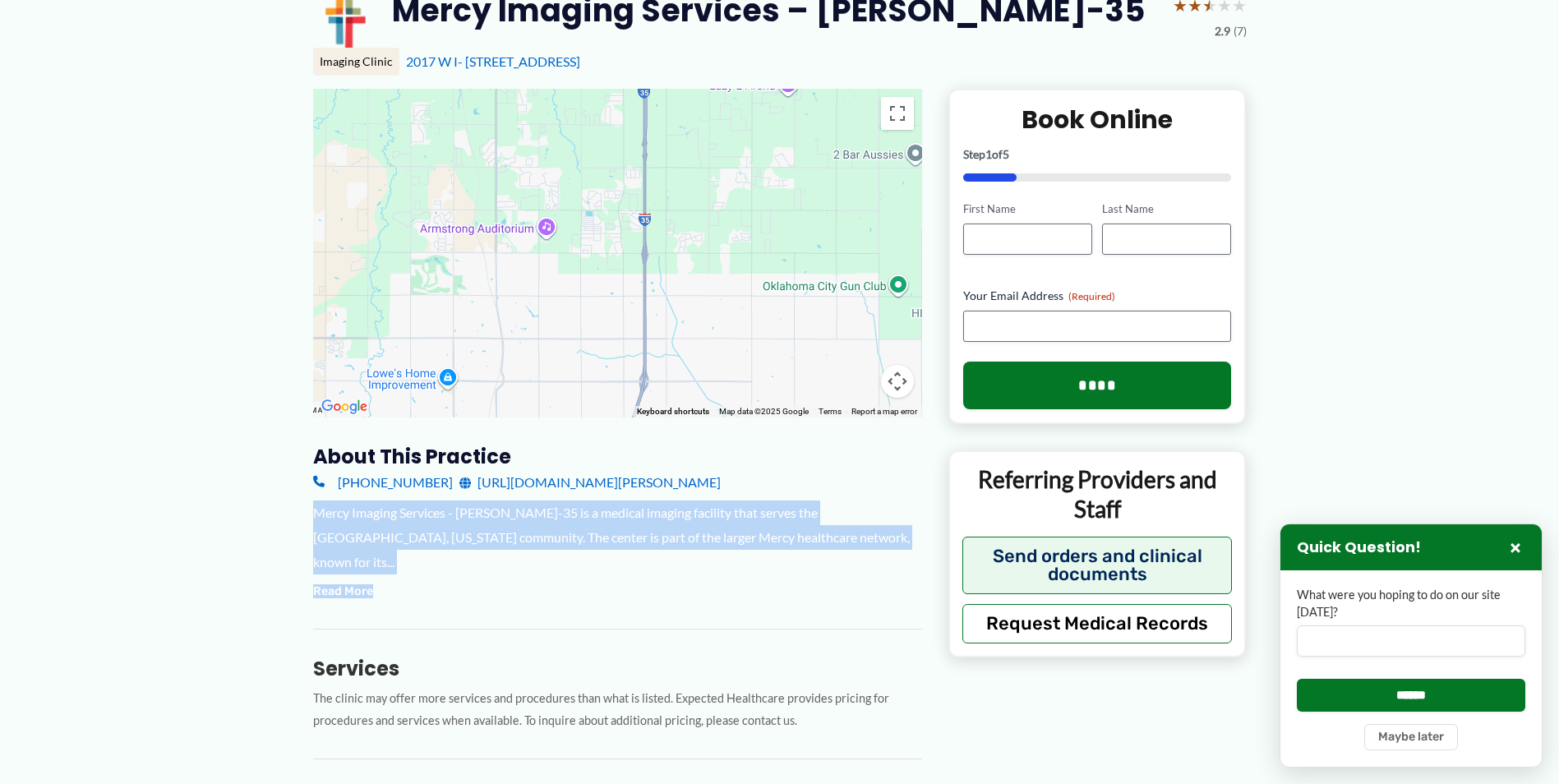
drag, startPoint x: 312, startPoint y: 515, endPoint x: 853, endPoint y: 551, distance: 542.2
drag, startPoint x: 853, startPoint y: 551, endPoint x: 800, endPoint y: 542, distance: 53.8
click at [800, 542] on div "Mercy Imaging Services - [PERSON_NAME]-35 is a medical imaging facility that se…" at bounding box center [617, 537] width 609 height 73
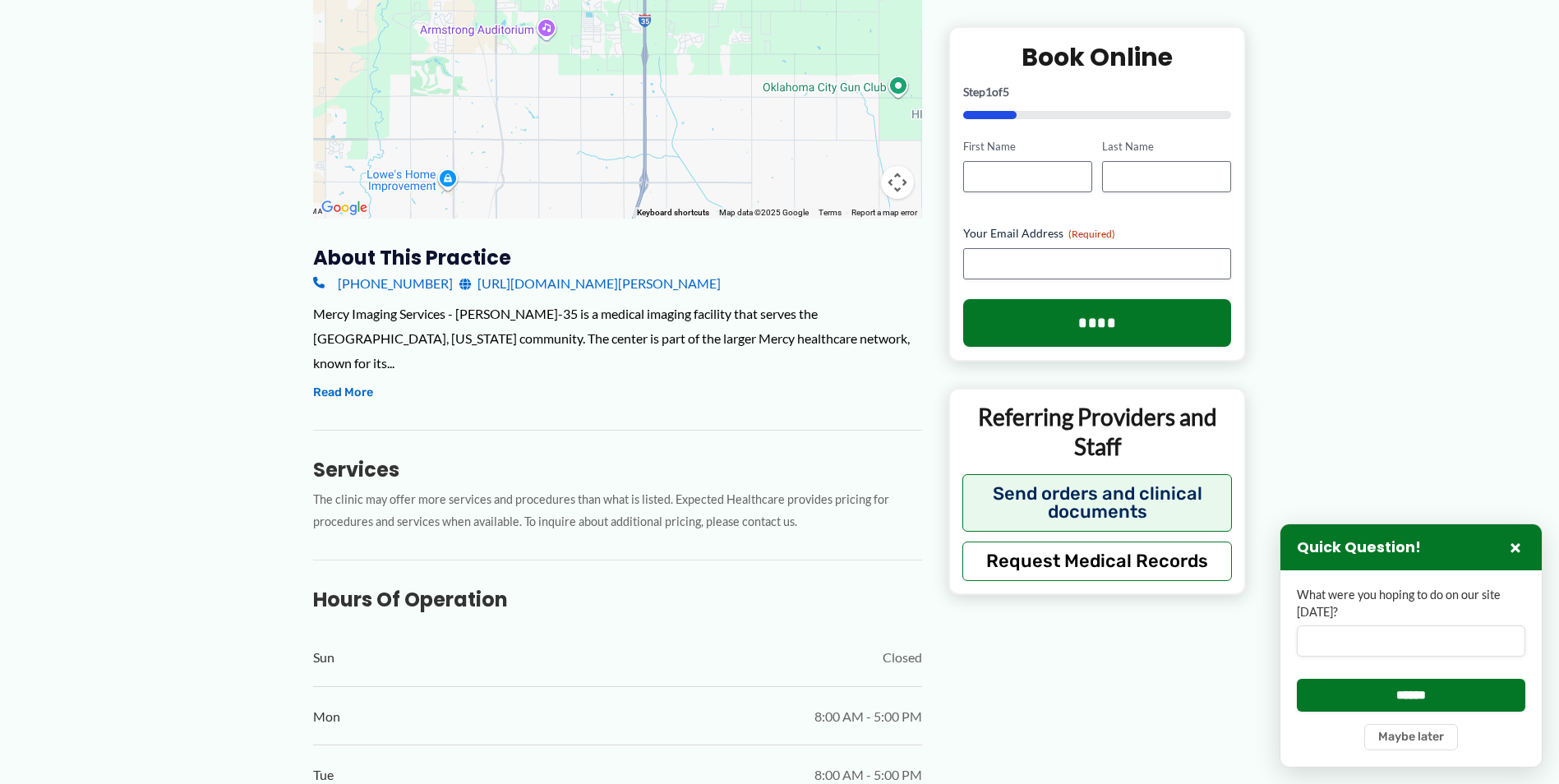
scroll to position [329, 0]
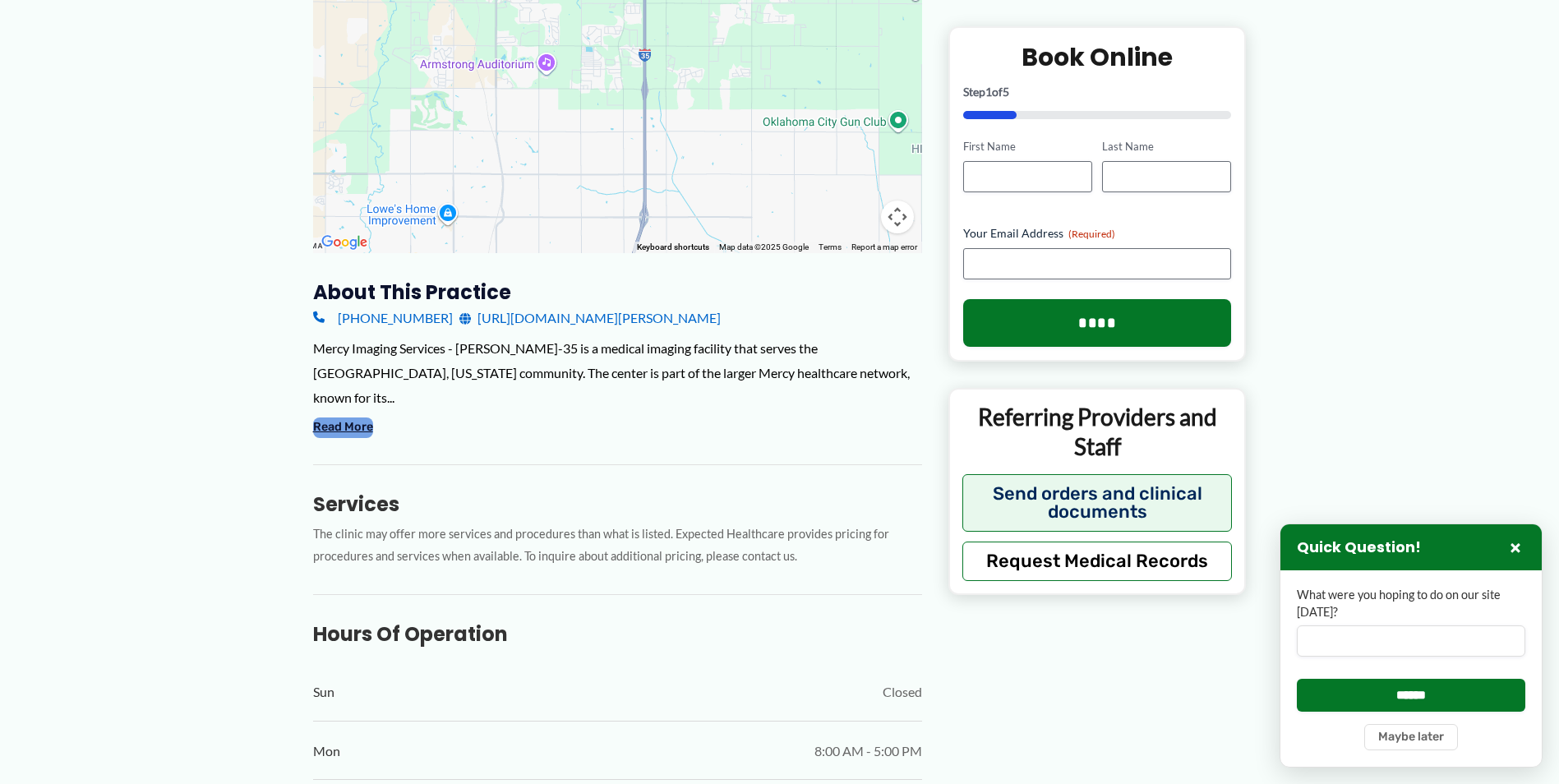
click at [344, 418] on button "Read More" at bounding box center [343, 427] width 60 height 20
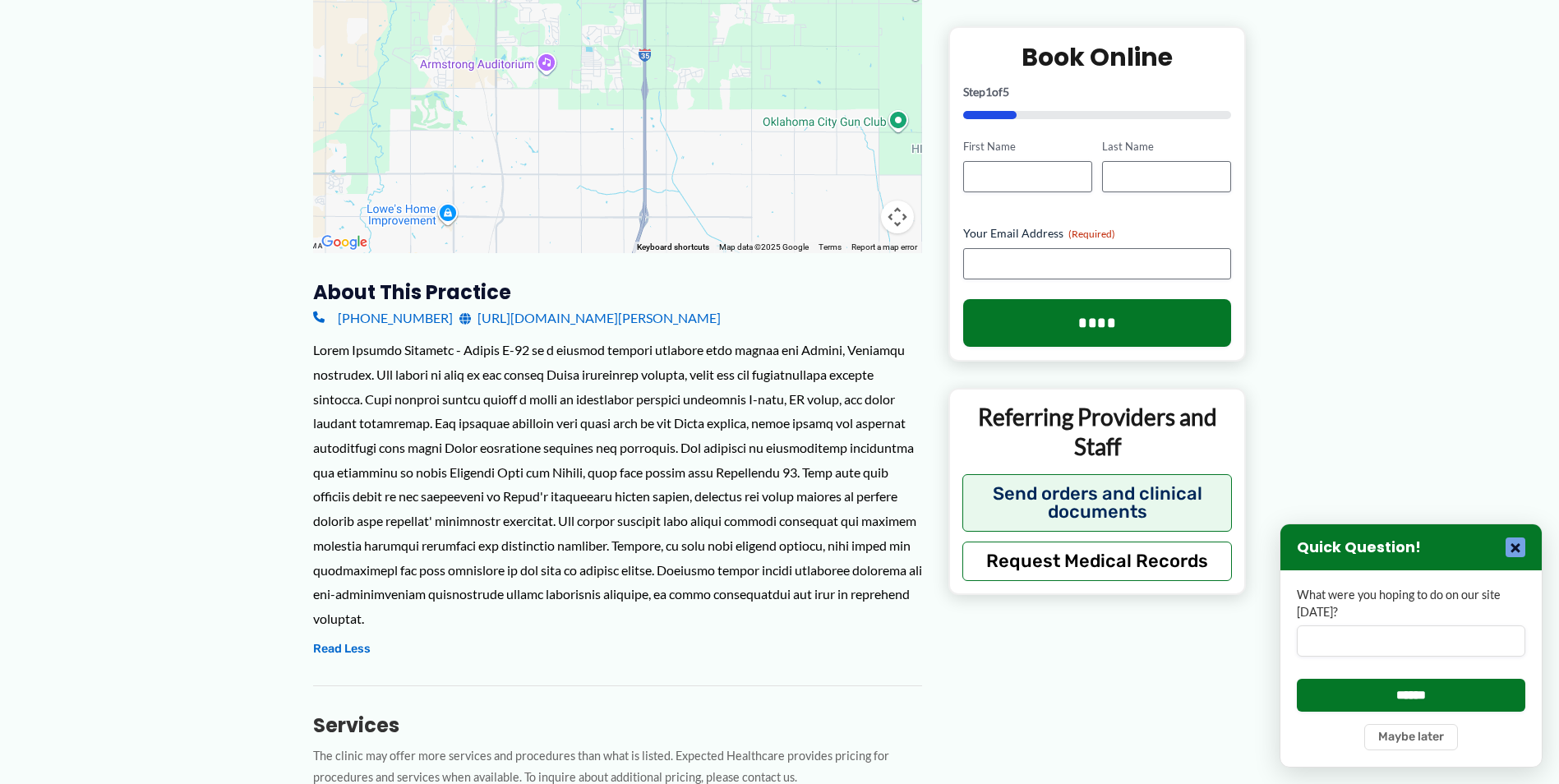
click at [1518, 553] on button "×" at bounding box center [1515, 546] width 20 height 20
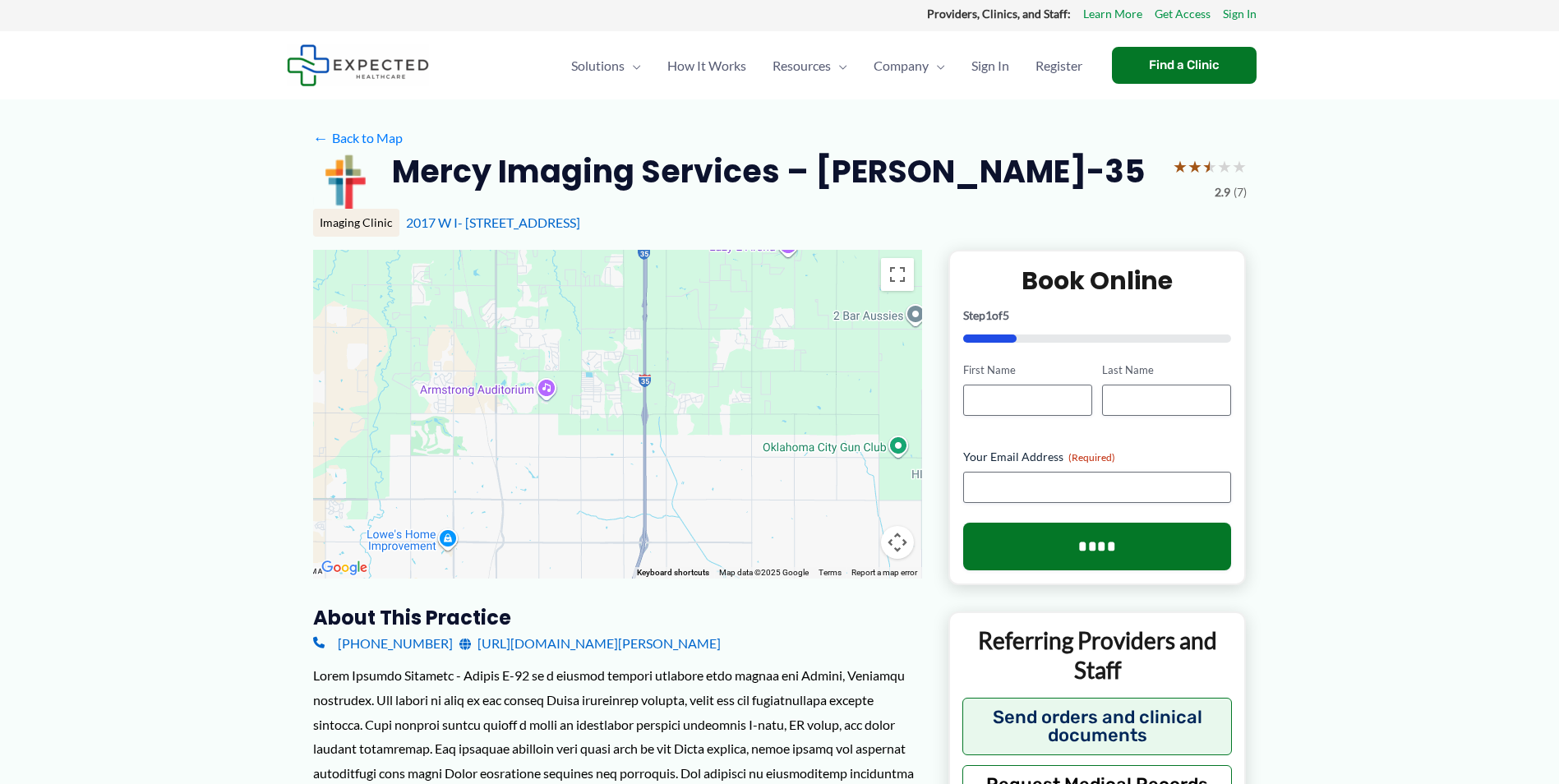
scroll to position [0, 0]
